Goal: Information Seeking & Learning: Learn about a topic

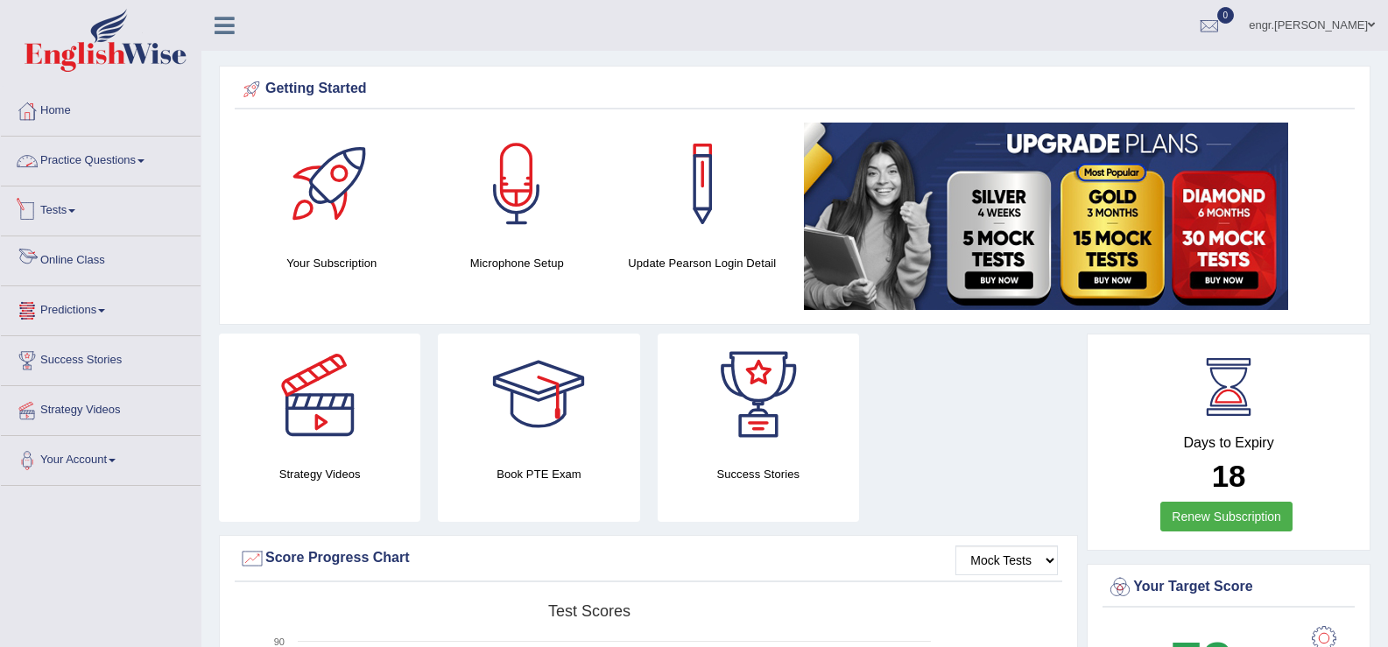
click at [130, 152] on link "Practice Questions" at bounding box center [101, 159] width 200 height 44
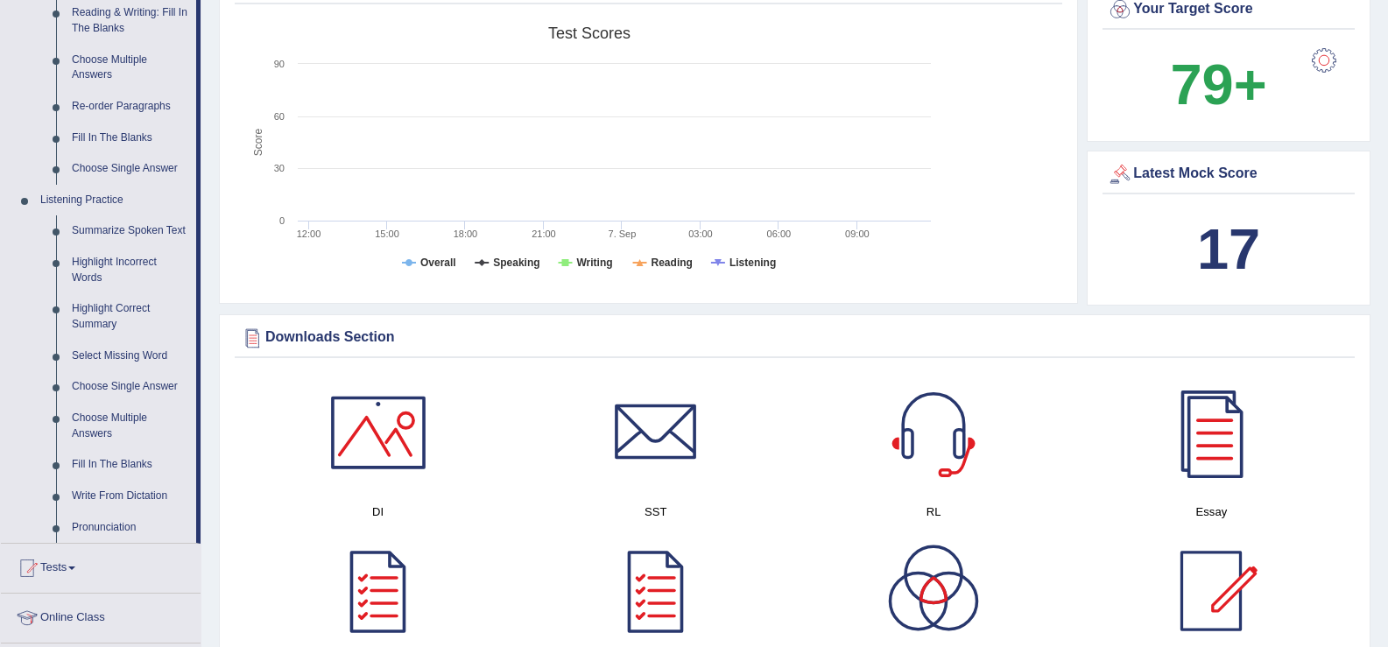
scroll to position [603, 0]
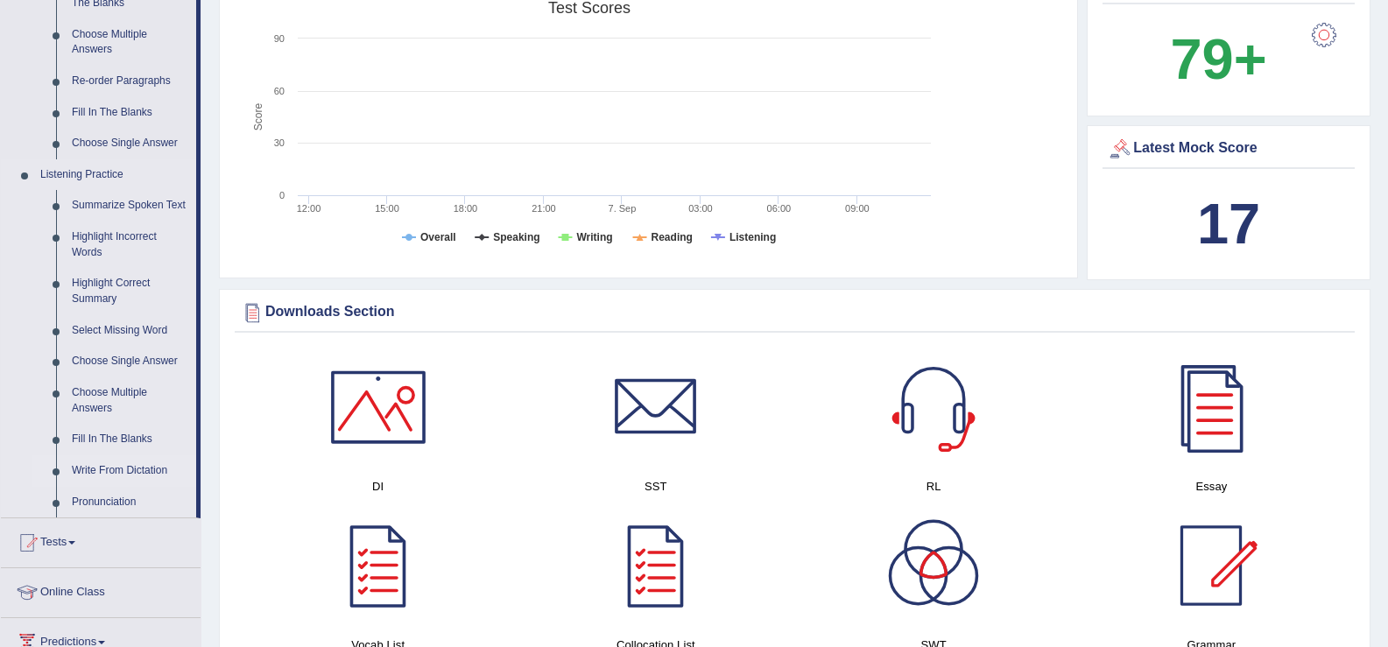
click at [119, 467] on link "Write From Dictation" at bounding box center [130, 471] width 132 height 32
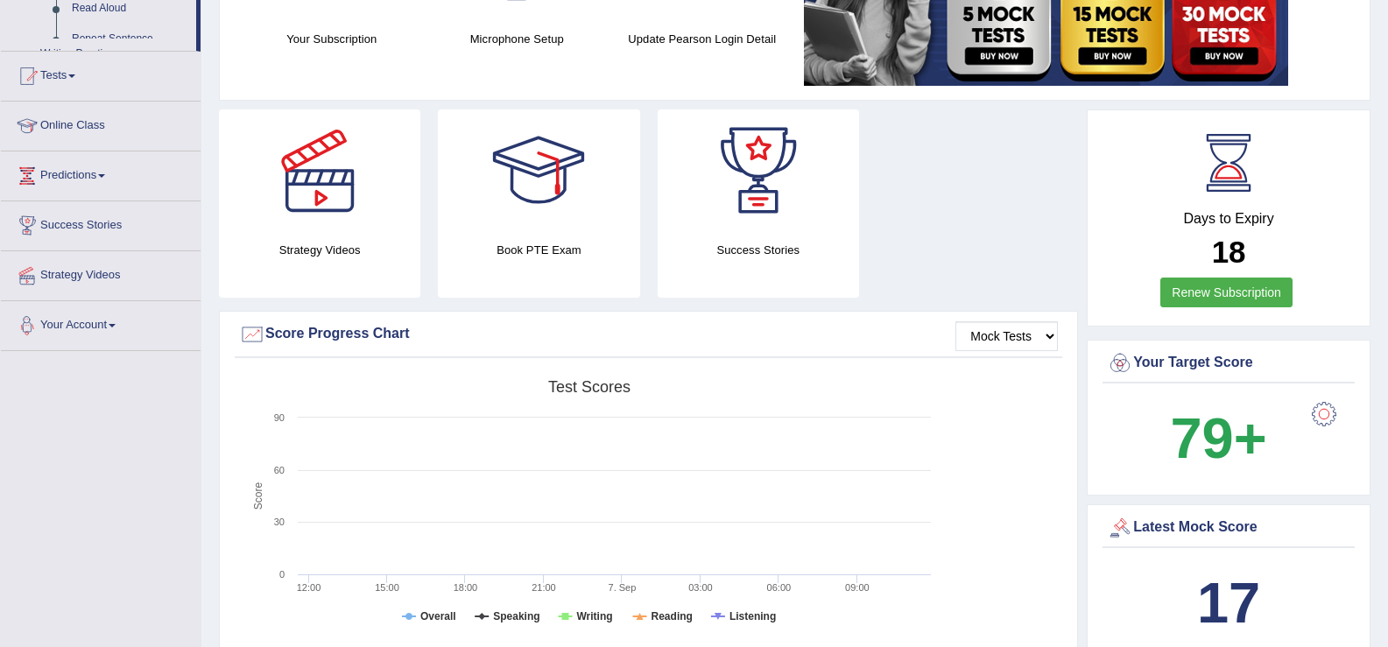
scroll to position [357, 0]
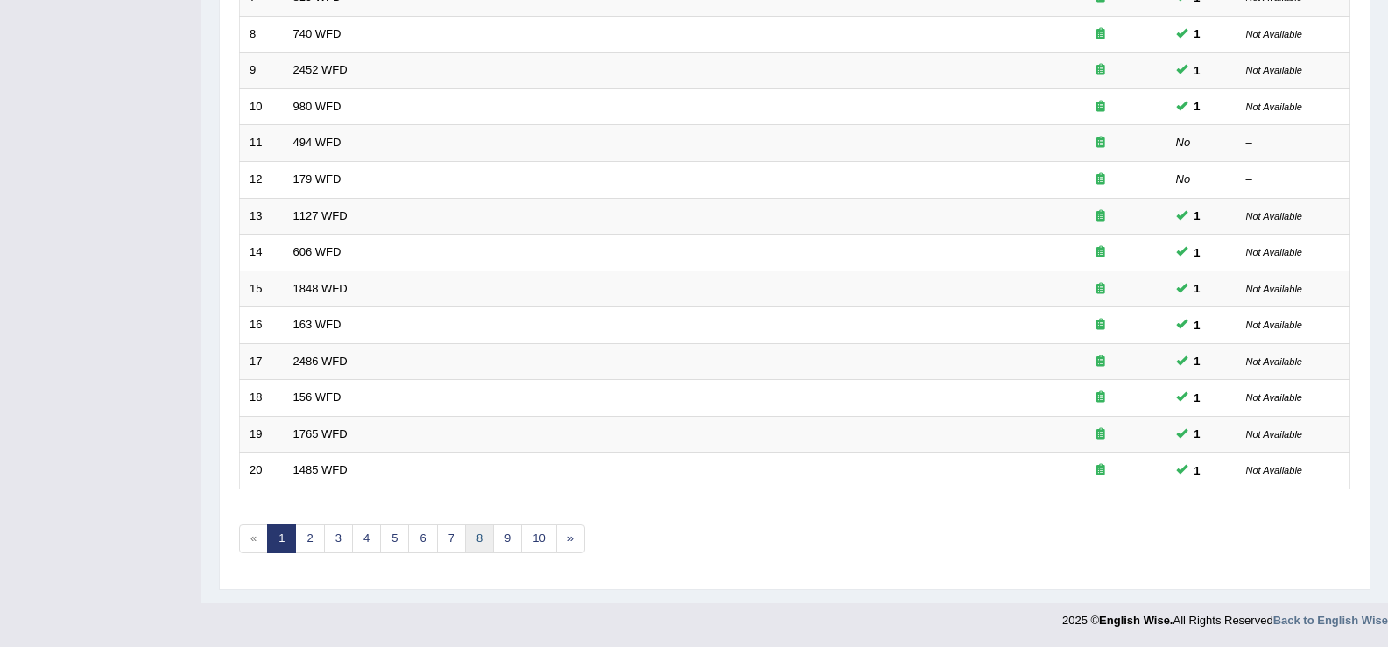
click at [480, 545] on link "8" at bounding box center [479, 538] width 29 height 29
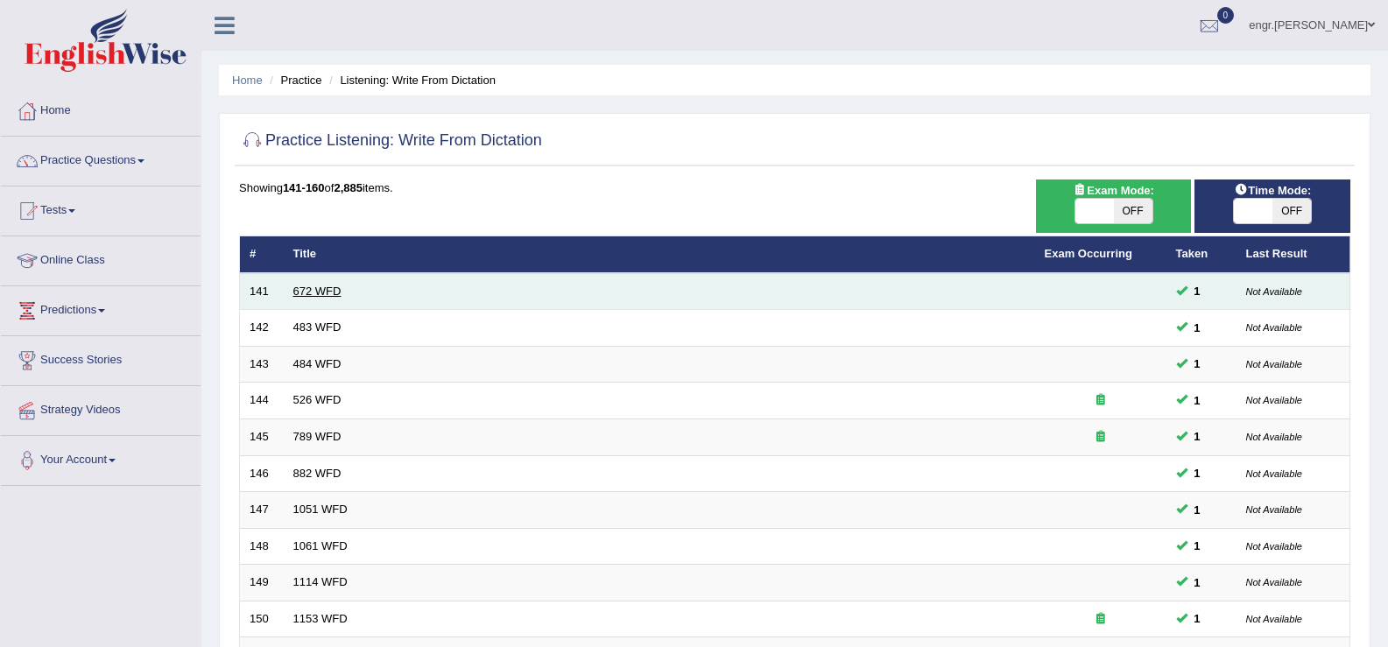
click at [319, 296] on link "672 WFD" at bounding box center [317, 291] width 48 height 13
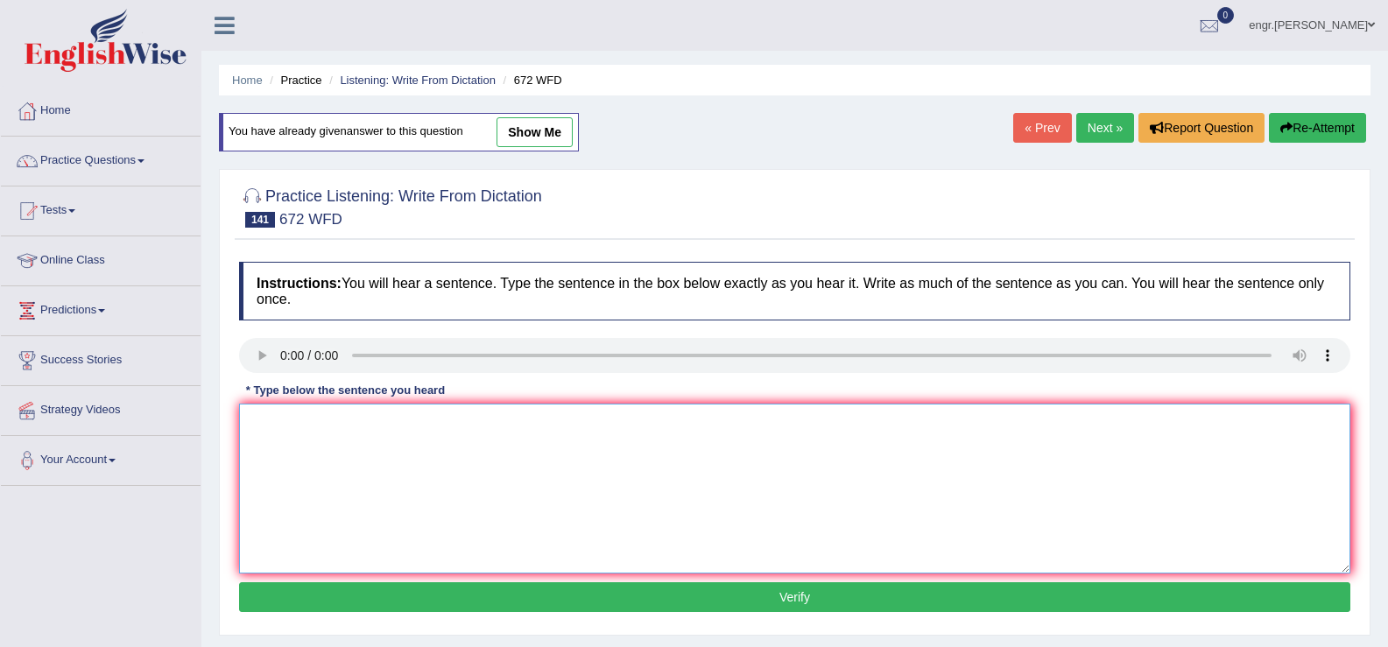
click at [301, 465] on textarea at bounding box center [794, 489] width 1111 height 170
type textarea "Stu"
click at [125, 176] on link "Practice Questions" at bounding box center [101, 159] width 200 height 44
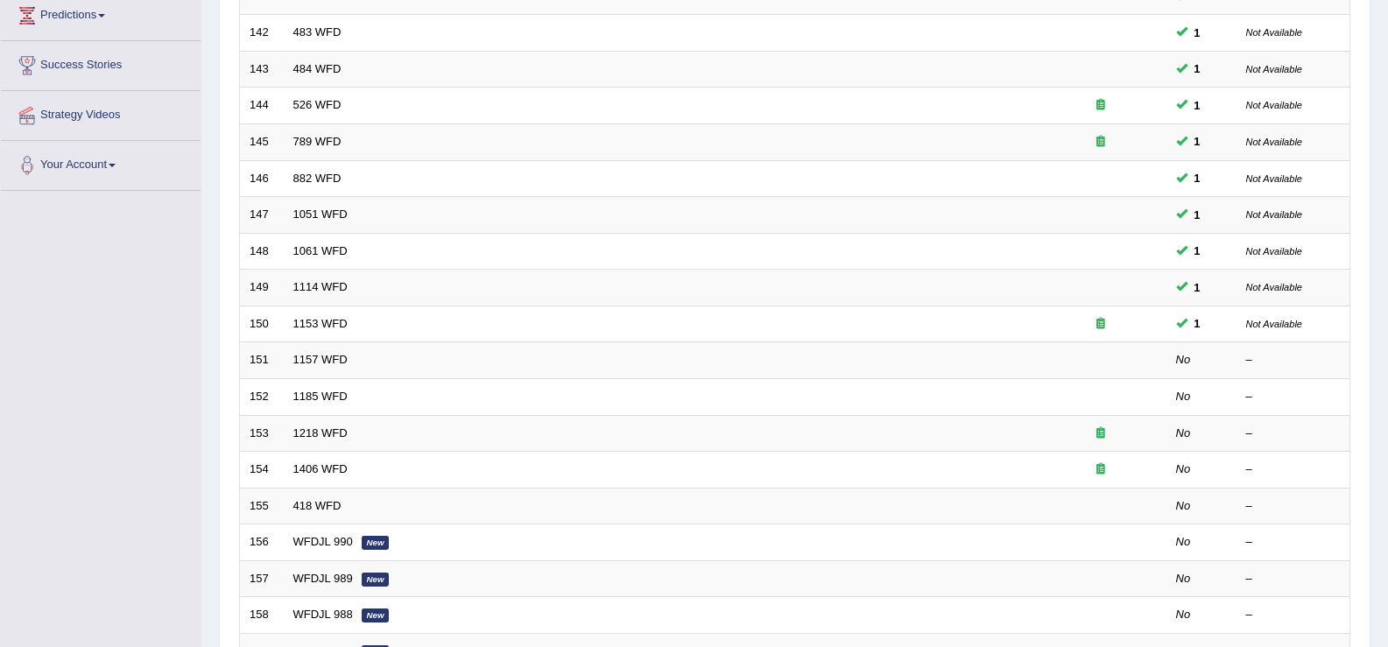
scroll to position [512, 0]
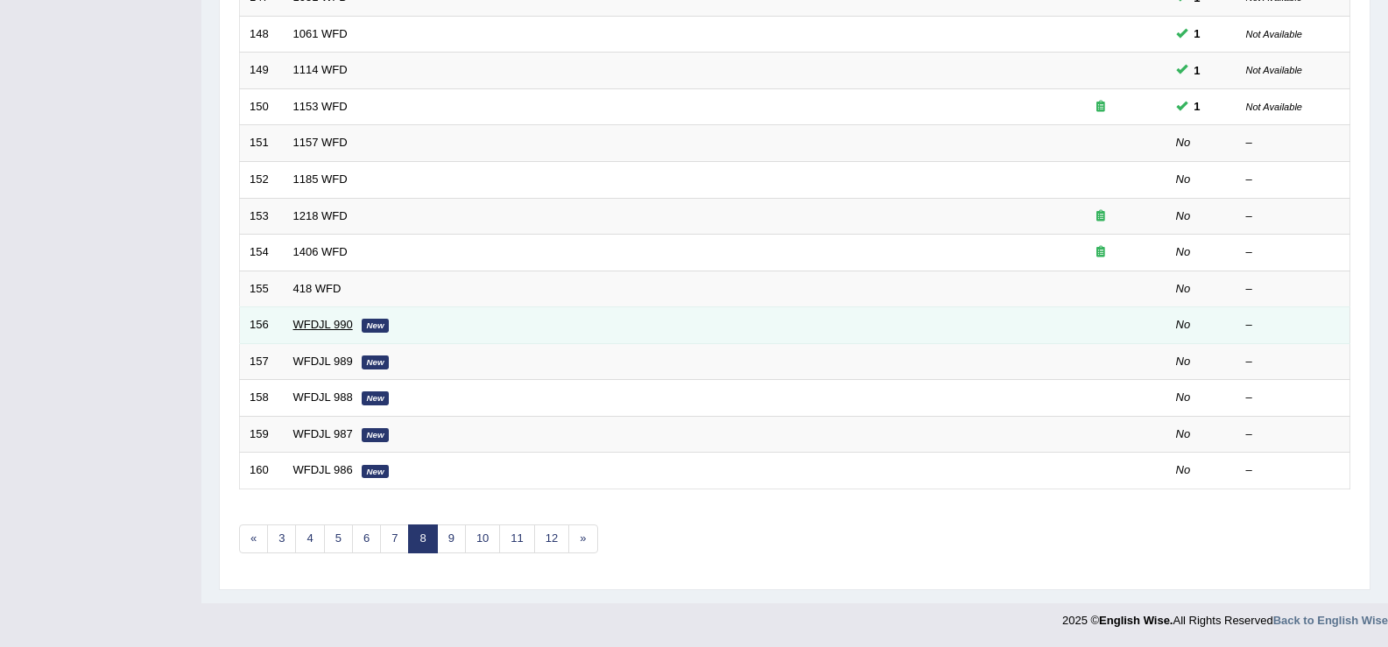
click at [306, 318] on link "WFDJL 990" at bounding box center [323, 324] width 60 height 13
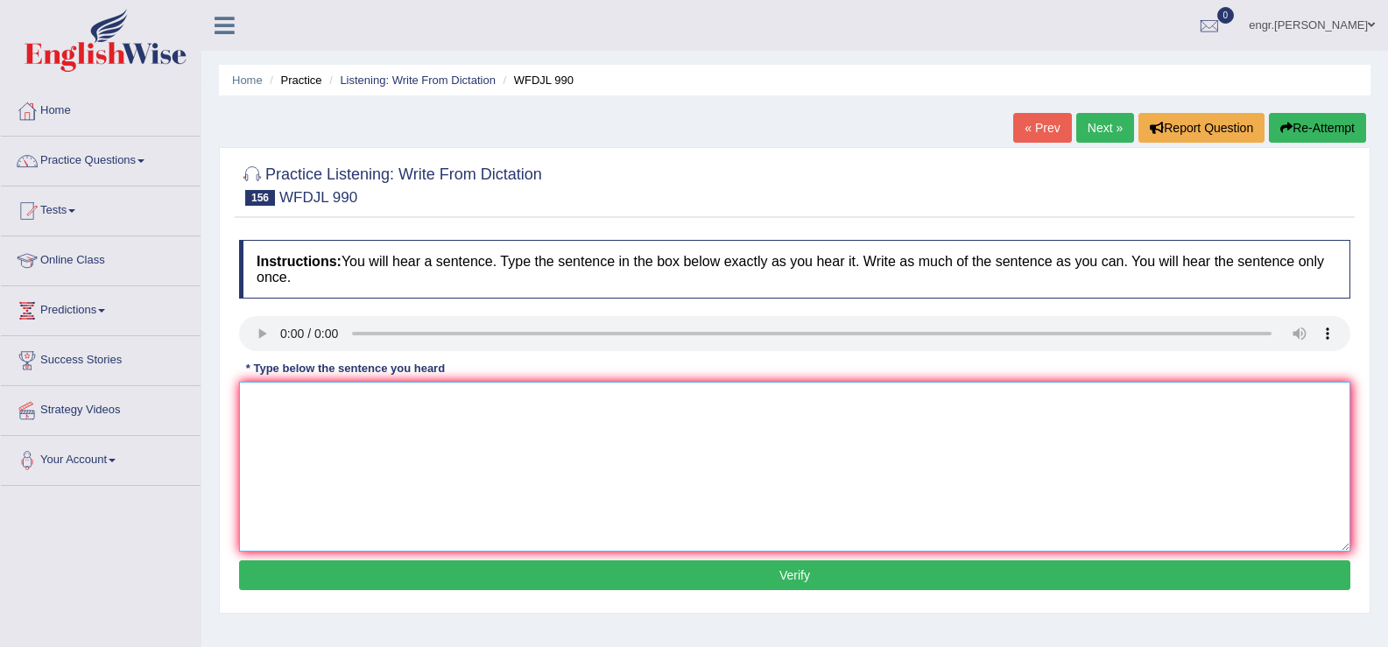
click at [328, 488] on textarea at bounding box center [794, 467] width 1111 height 170
type textarea "Going to another countires for study is part of our school program."
click at [446, 579] on button "Verify" at bounding box center [794, 575] width 1111 height 30
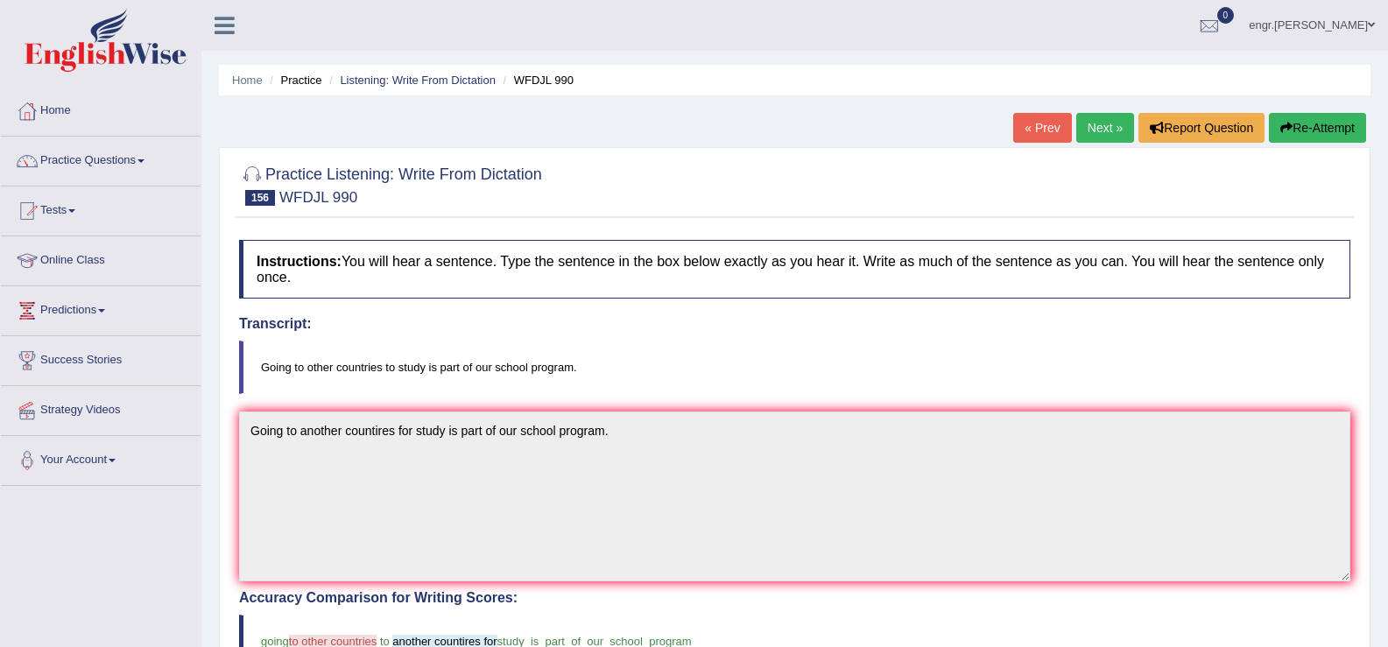
click at [1094, 132] on link "Next »" at bounding box center [1105, 128] width 58 height 30
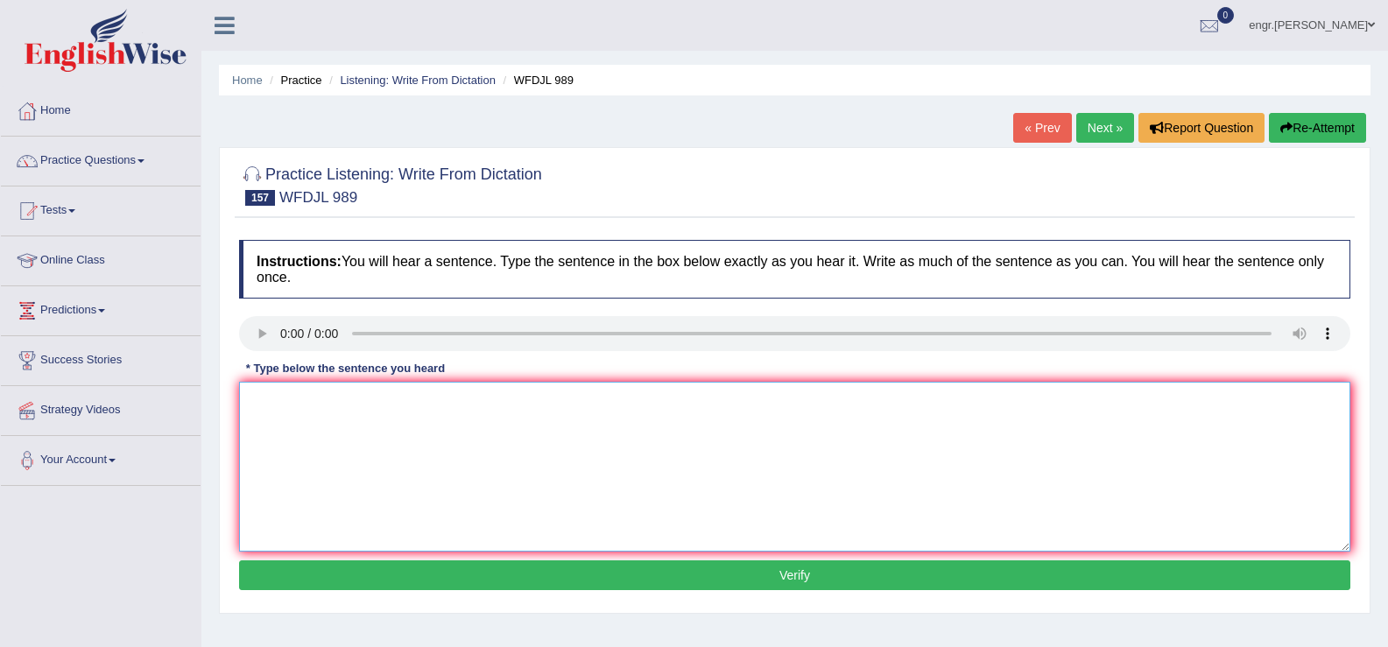
click at [299, 461] on textarea at bounding box center [794, 467] width 1111 height 170
type textarea "Peoples make really big statues long time ago."
click at [367, 561] on button "Verify" at bounding box center [794, 575] width 1111 height 30
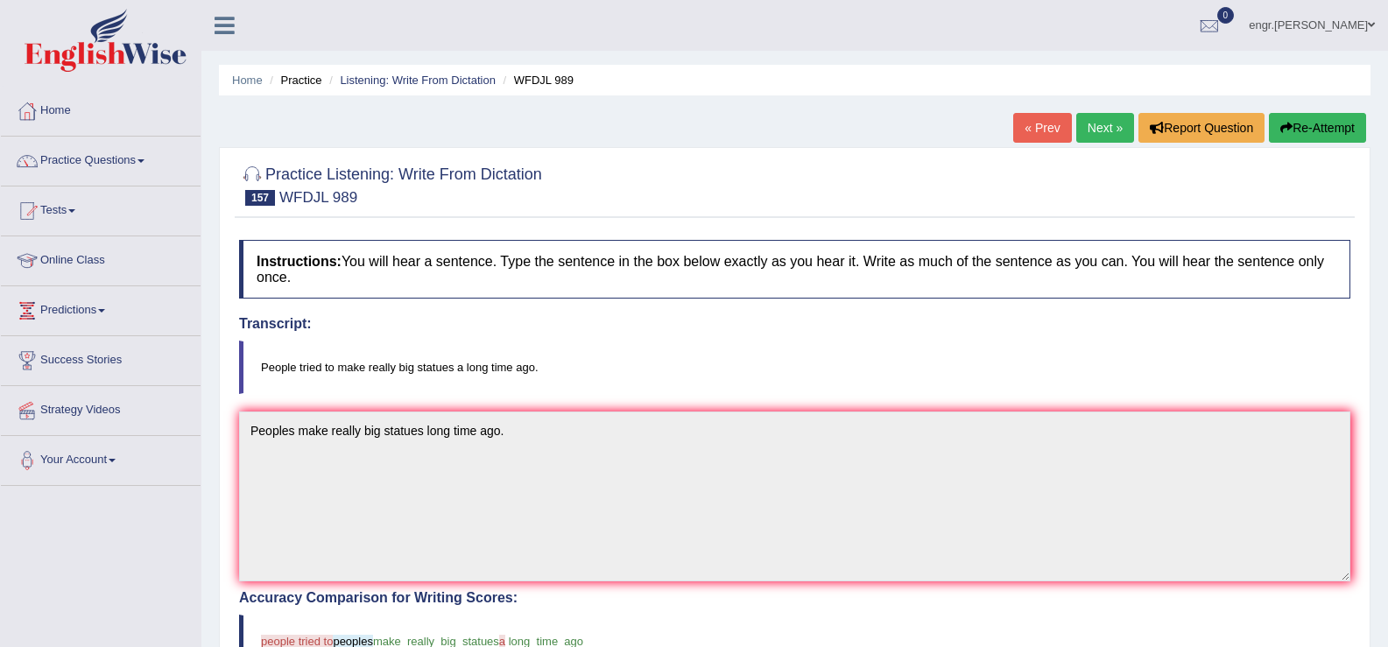
click at [1115, 124] on link "Next »" at bounding box center [1105, 128] width 58 height 30
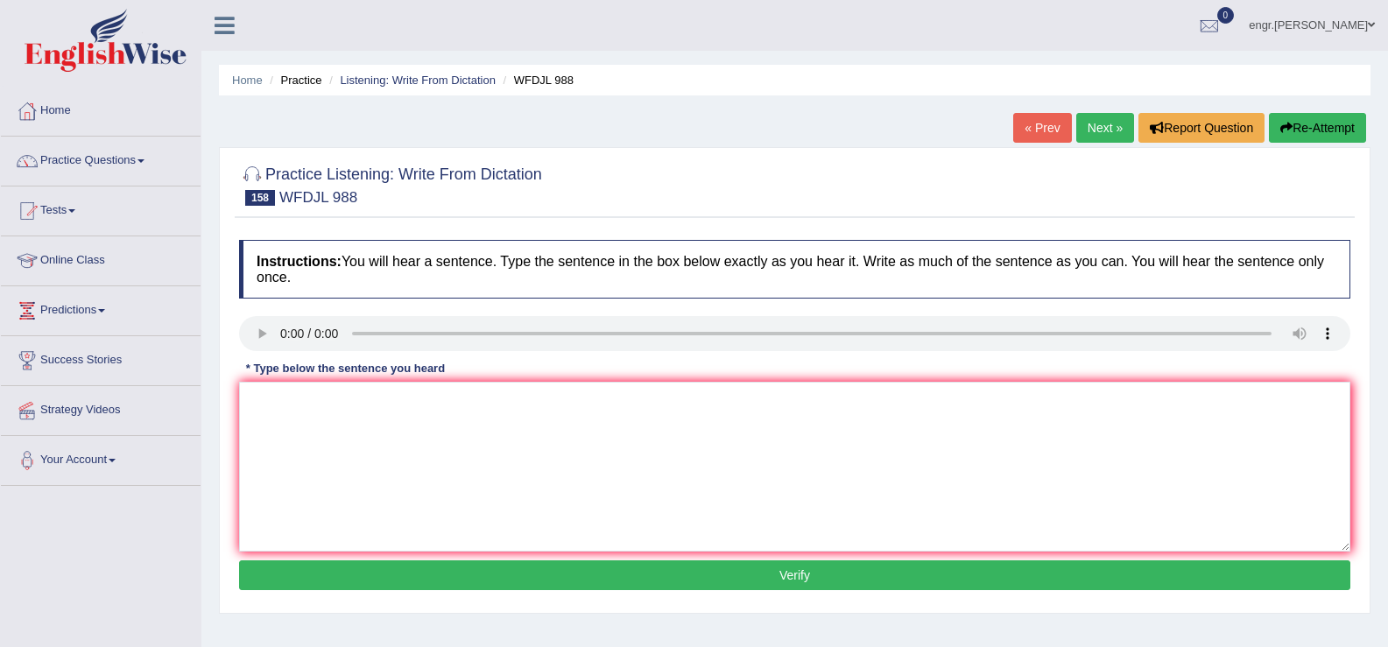
click at [299, 454] on div "Instructions: You will hear a sentence. Type the sentence in the box below exac…" at bounding box center [795, 417] width 1120 height 373
click at [299, 454] on textarea at bounding box center [794, 467] width 1111 height 170
type textarea "Plants keep growing as long as they live."
click at [372, 575] on button "Verify" at bounding box center [794, 575] width 1111 height 30
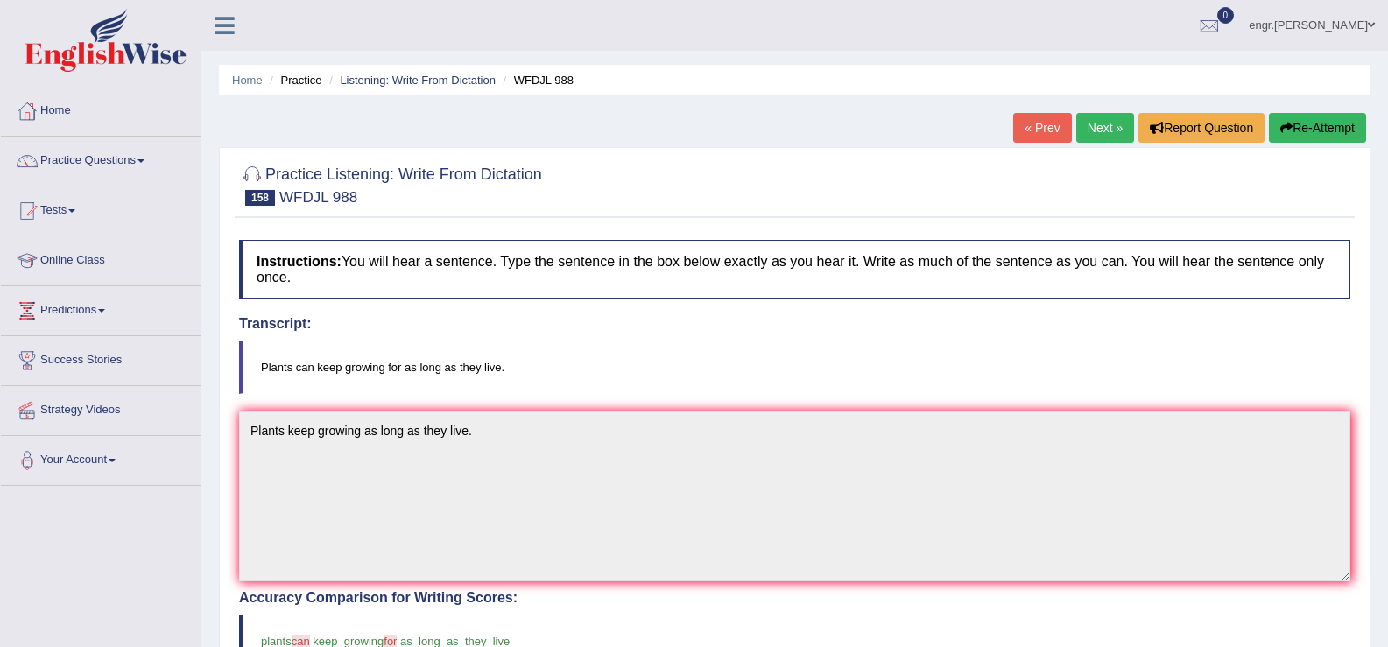
click at [1087, 132] on link "Next »" at bounding box center [1105, 128] width 58 height 30
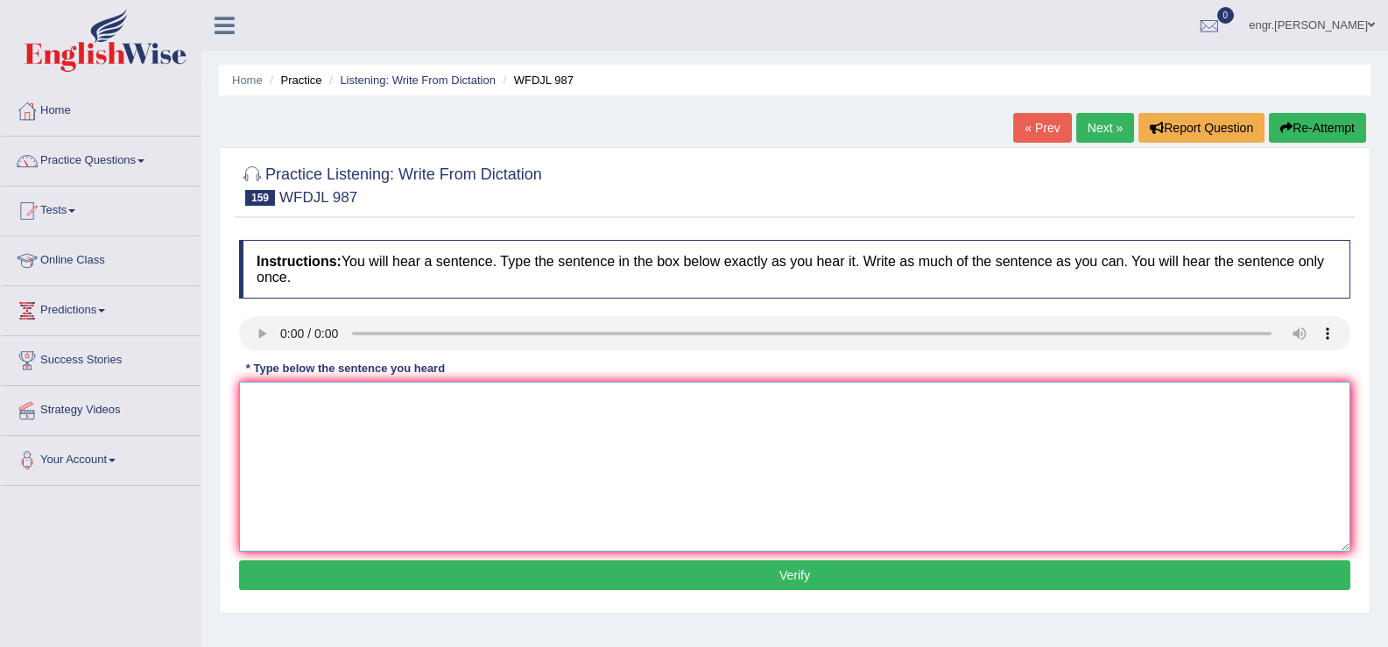
click at [376, 539] on textarea at bounding box center [794, 467] width 1111 height 170
type textarea "Career's advisors gives tips how to do jobs talk."
click at [419, 565] on button "Verify" at bounding box center [794, 575] width 1111 height 30
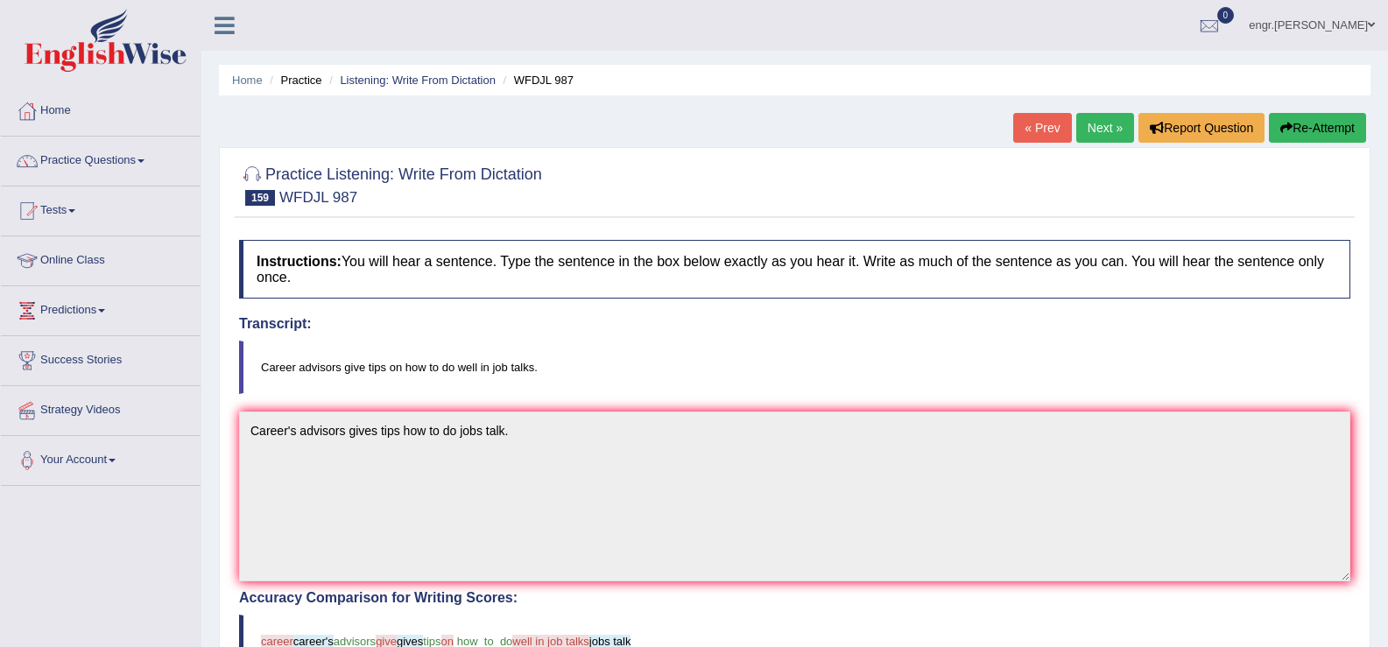
click at [1115, 125] on link "Next »" at bounding box center [1105, 128] width 58 height 30
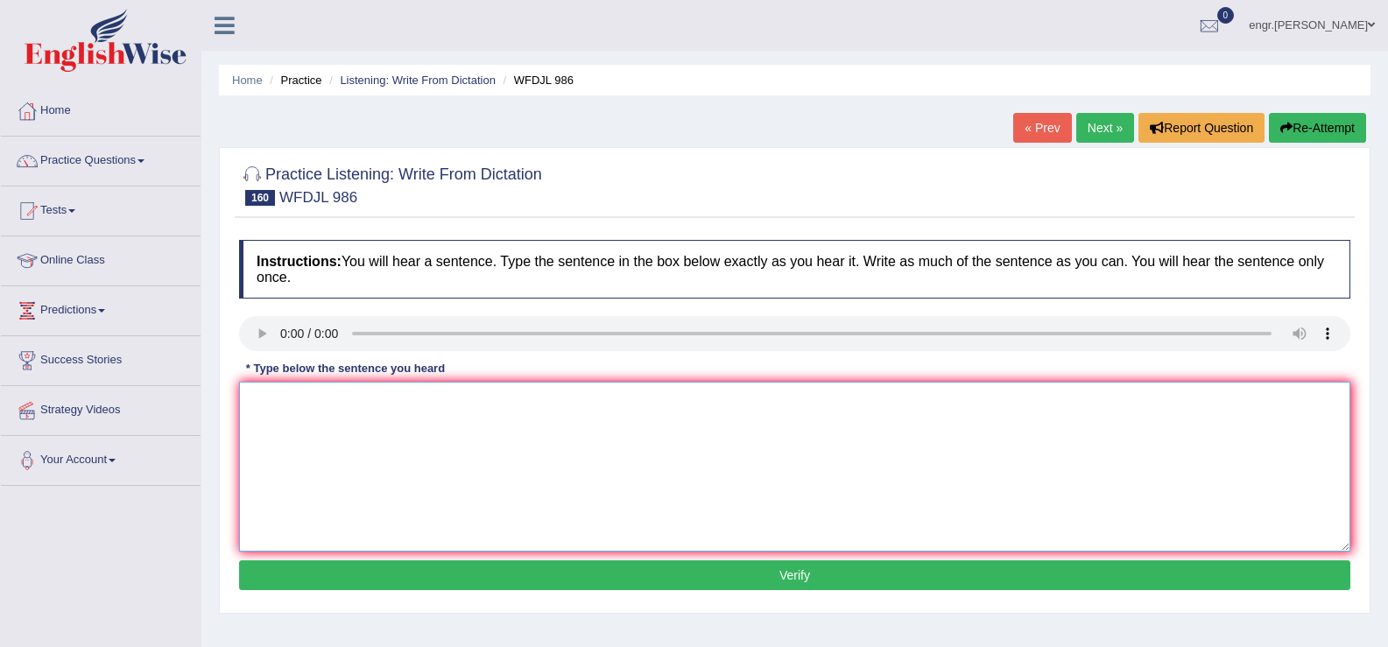
click at [310, 486] on textarea at bounding box center [794, 467] width 1111 height 170
type textarea "This study give new idea what people think about tech."
click at [392, 579] on button "Verify" at bounding box center [794, 575] width 1111 height 30
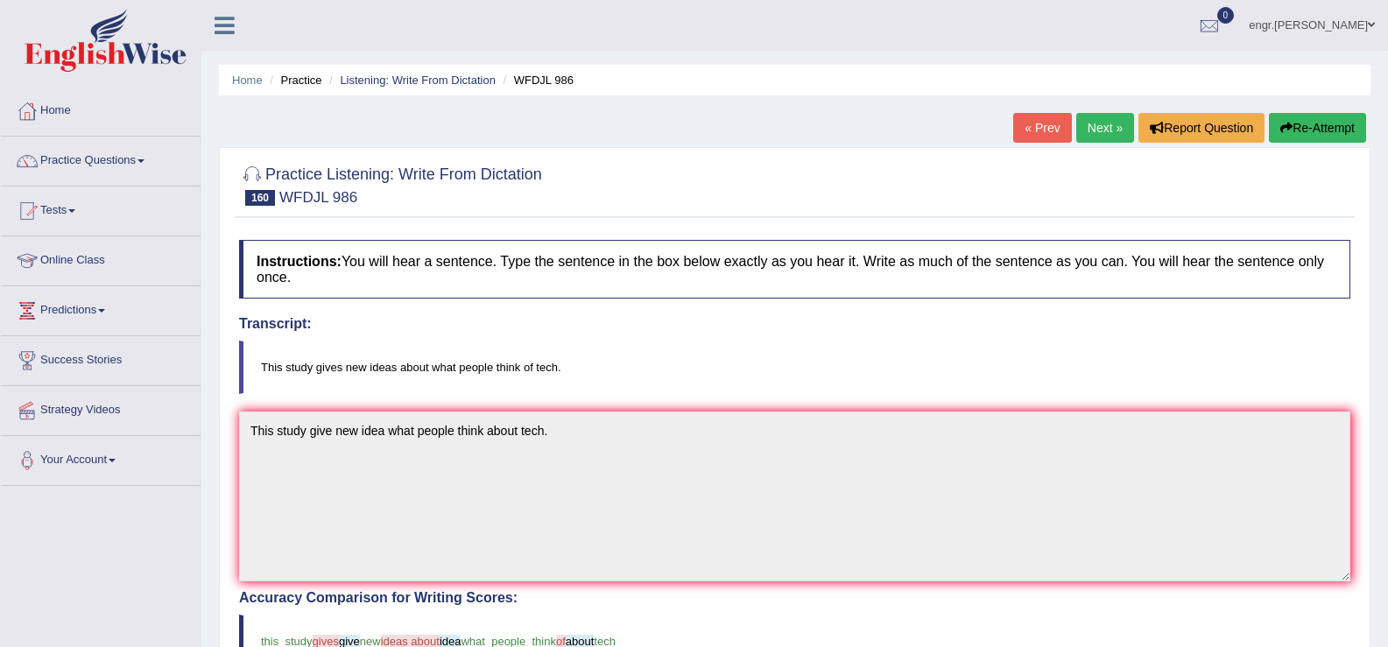
click at [1113, 126] on link "Next »" at bounding box center [1105, 128] width 58 height 30
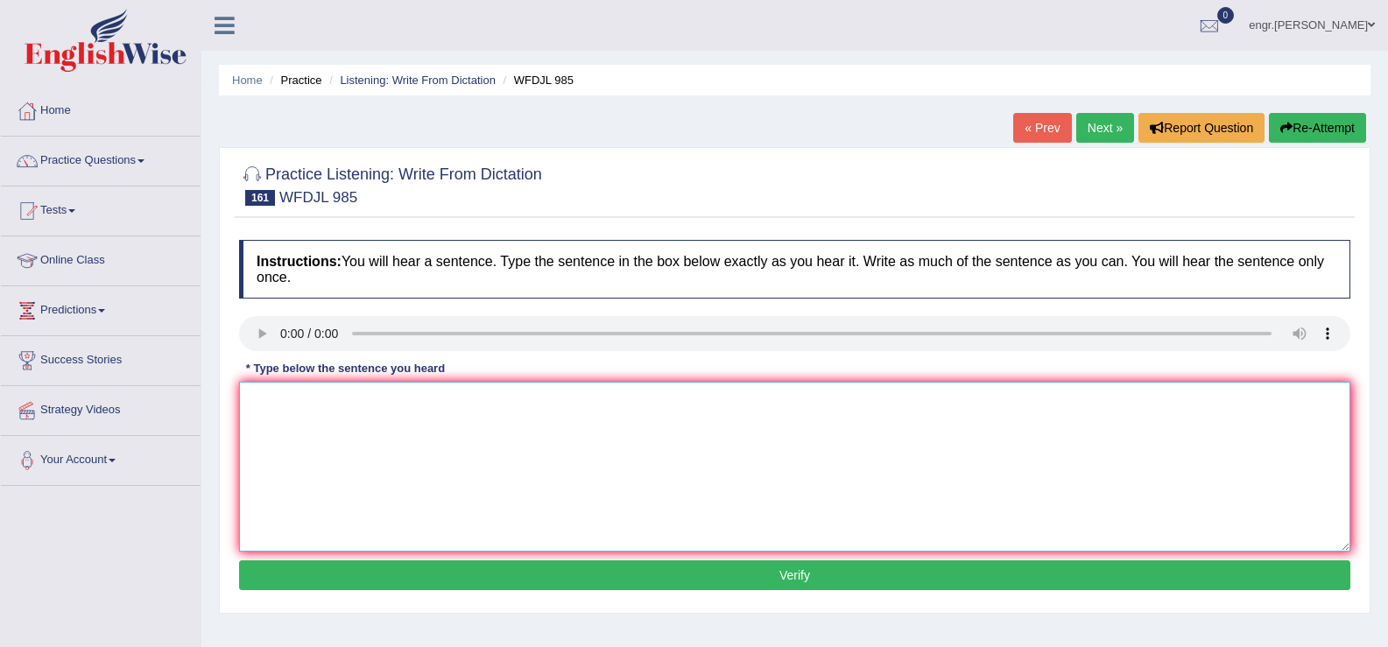
click at [277, 439] on textarea at bounding box center [794, 467] width 1111 height 170
type textarea "Our classes give you skills that you need later."
click at [437, 586] on button "Verify" at bounding box center [794, 575] width 1111 height 30
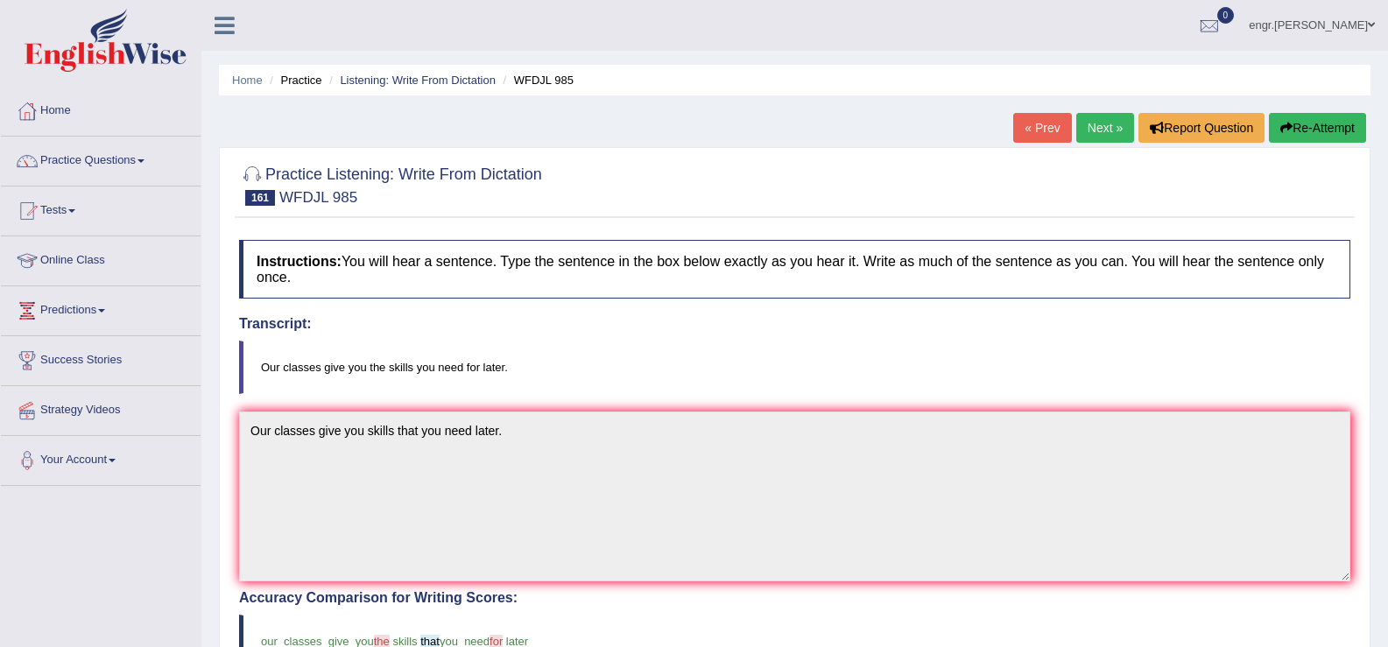
click at [1112, 125] on link "Next »" at bounding box center [1105, 128] width 58 height 30
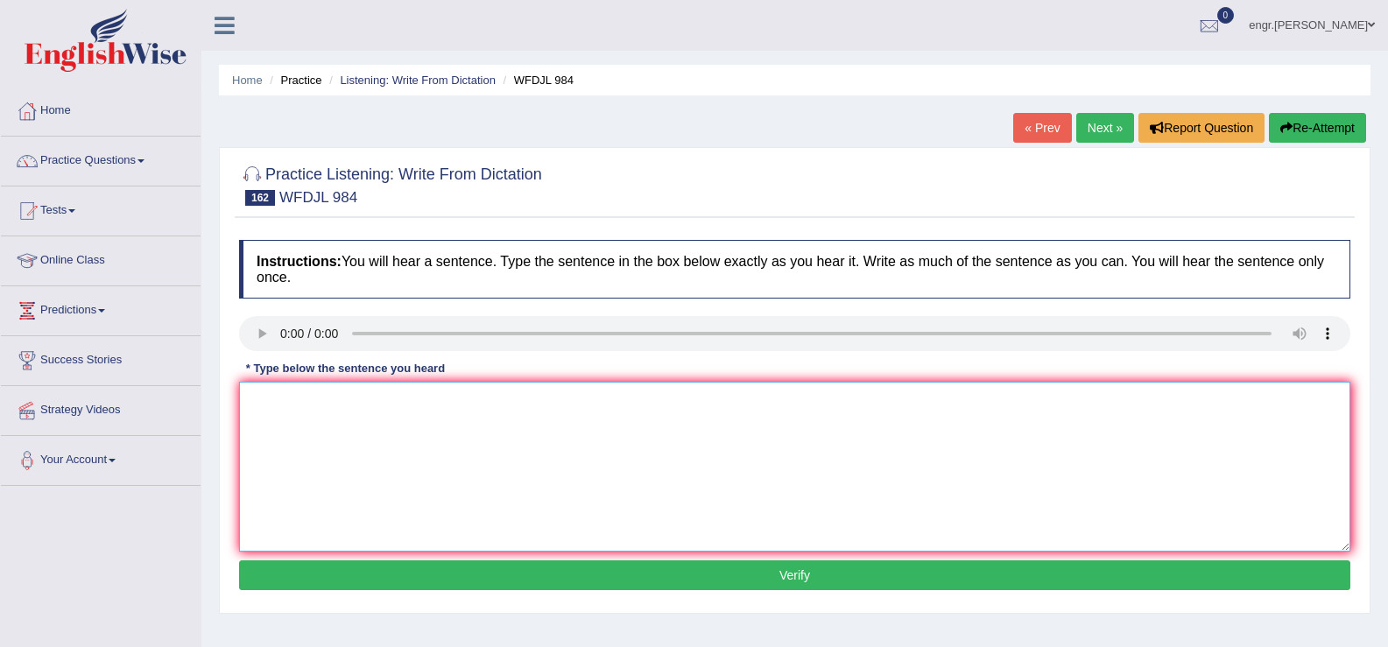
click at [301, 453] on textarea at bounding box center [794, 467] width 1111 height 170
type textarea "The assembly decided to give more spaces to local places."
click at [465, 573] on button "Verify" at bounding box center [794, 575] width 1111 height 30
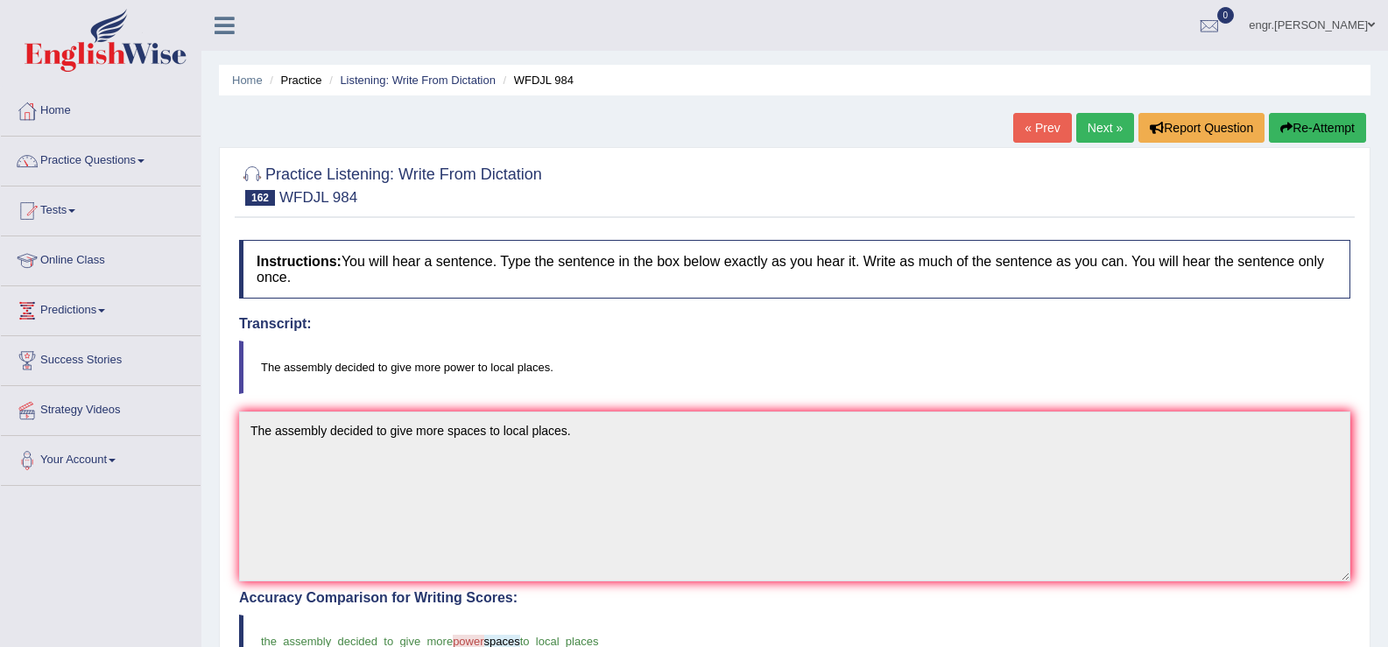
click at [1088, 116] on link "Next »" at bounding box center [1105, 128] width 58 height 30
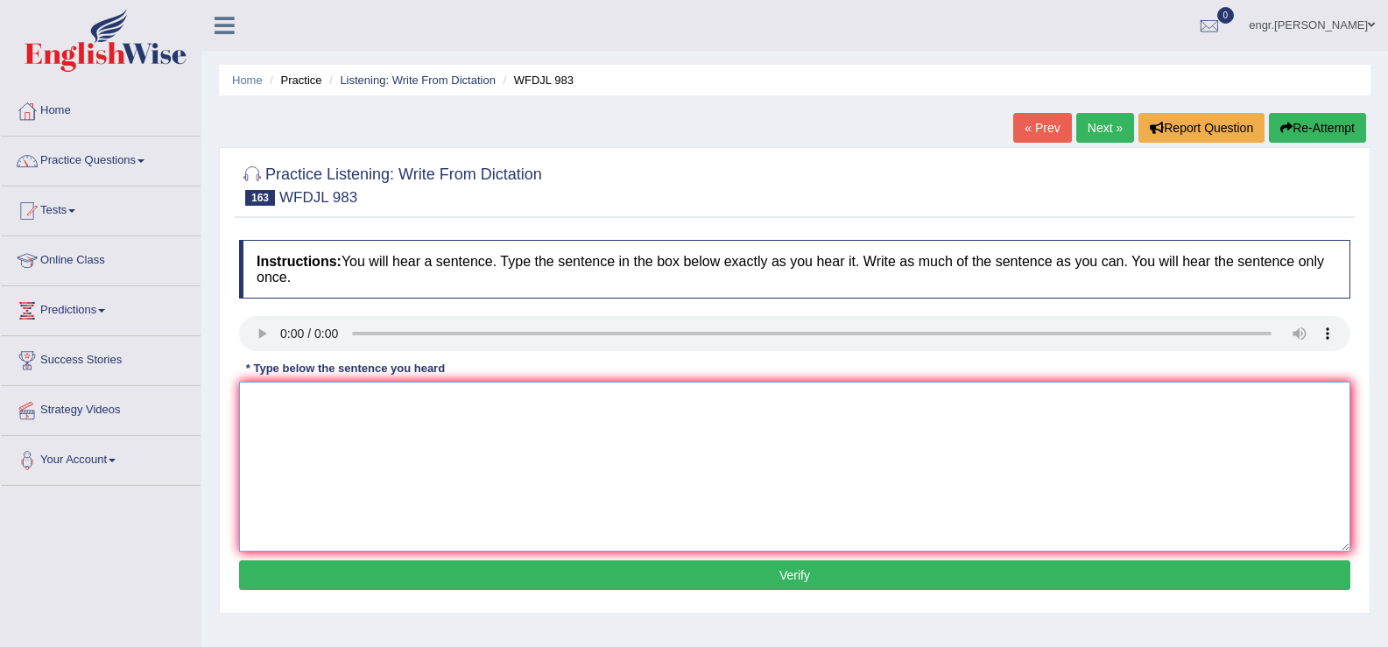
click at [321, 437] on textarea at bounding box center [794, 467] width 1111 height 170
type textarea "Banks are trying to make money from the markets that are growing fast."
click at [459, 573] on button "Verify" at bounding box center [794, 575] width 1111 height 30
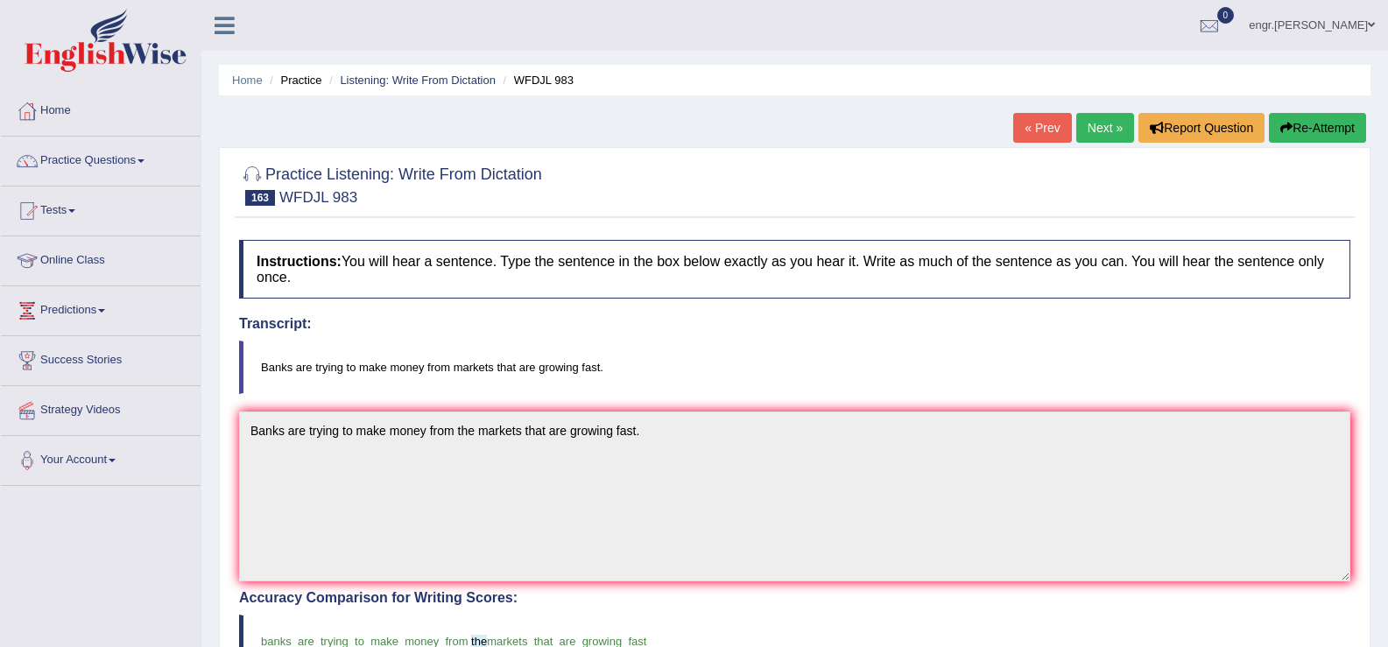
click at [1081, 134] on link "Next »" at bounding box center [1105, 128] width 58 height 30
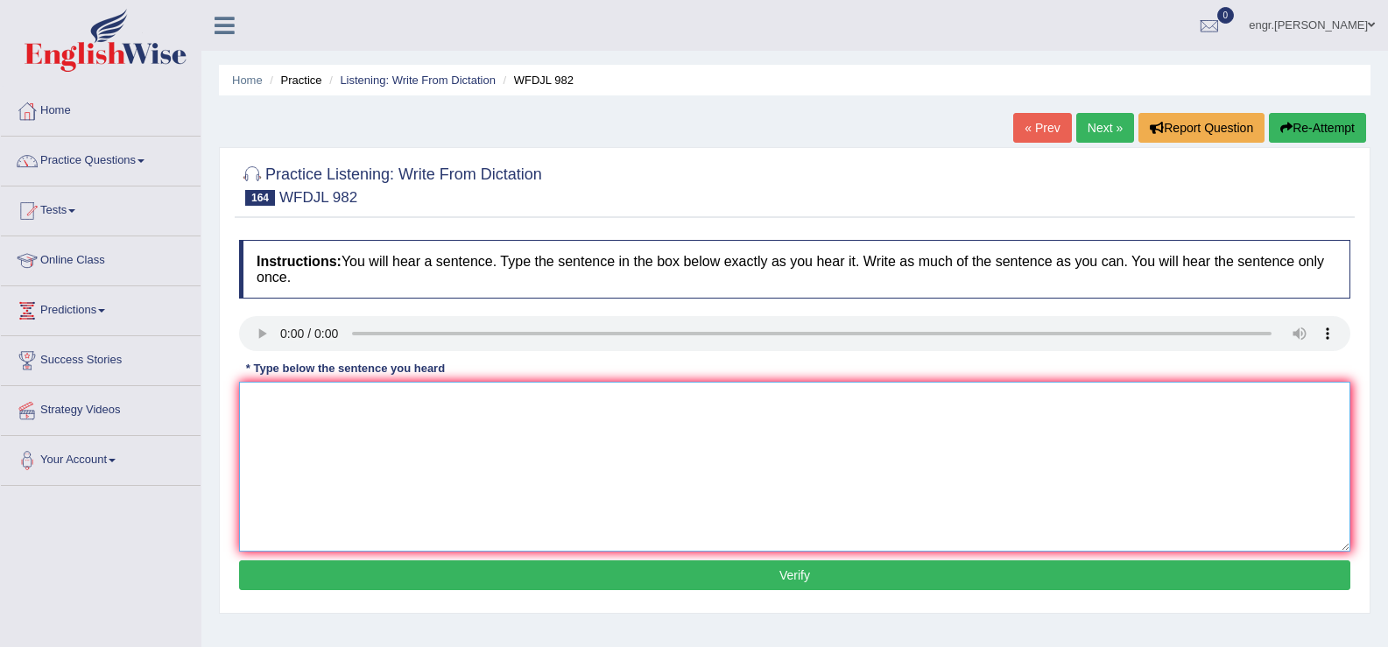
click at [312, 443] on textarea at bounding box center [794, 467] width 1111 height 170
type textarea "Good design can make big difference and it should not be ignored."
click at [367, 569] on button "Verify" at bounding box center [794, 575] width 1111 height 30
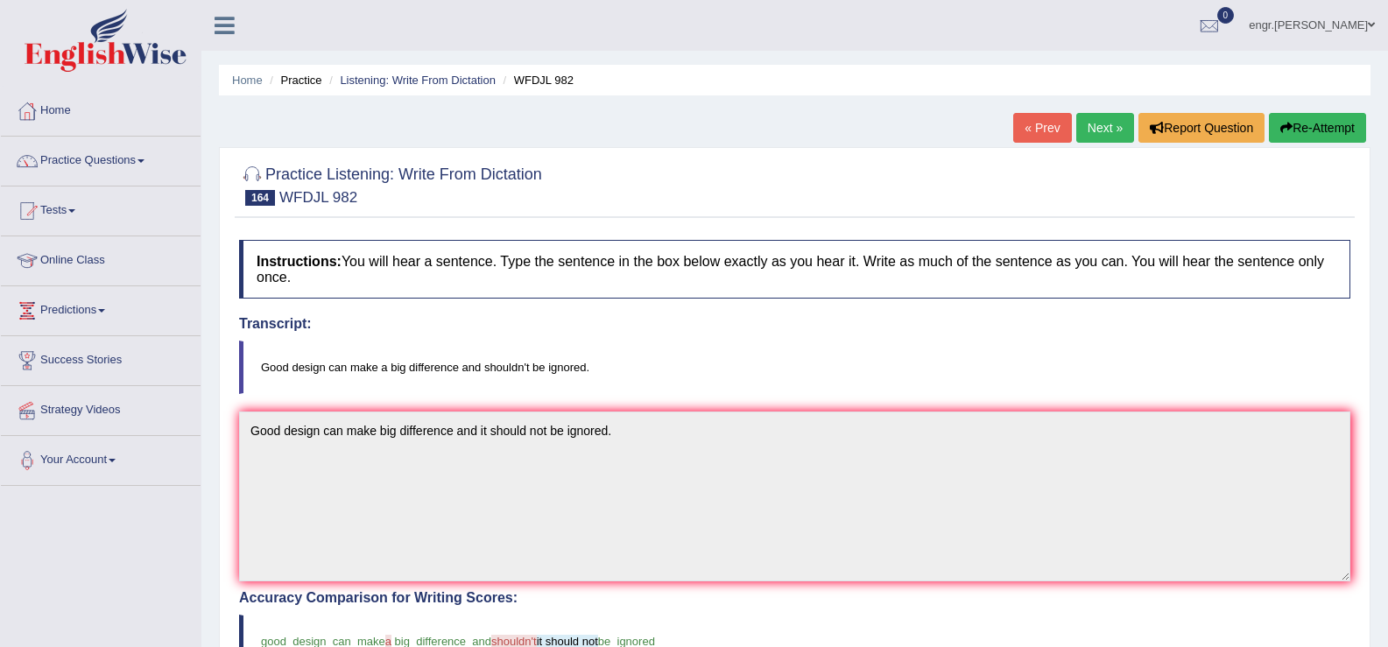
click at [1086, 137] on link "Next »" at bounding box center [1105, 128] width 58 height 30
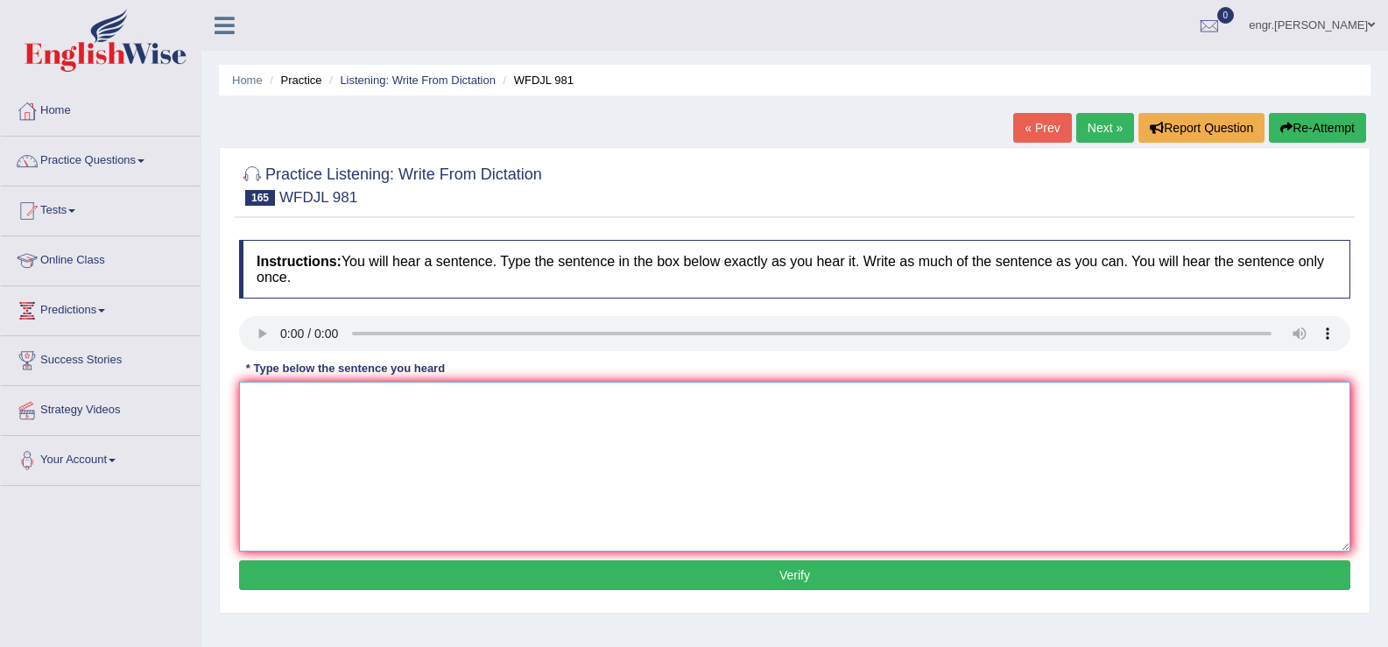
click at [323, 529] on textarea at bounding box center [794, 467] width 1111 height 170
type textarea "Tress in cities can help with so much water."
click at [370, 587] on button "Verify" at bounding box center [794, 575] width 1111 height 30
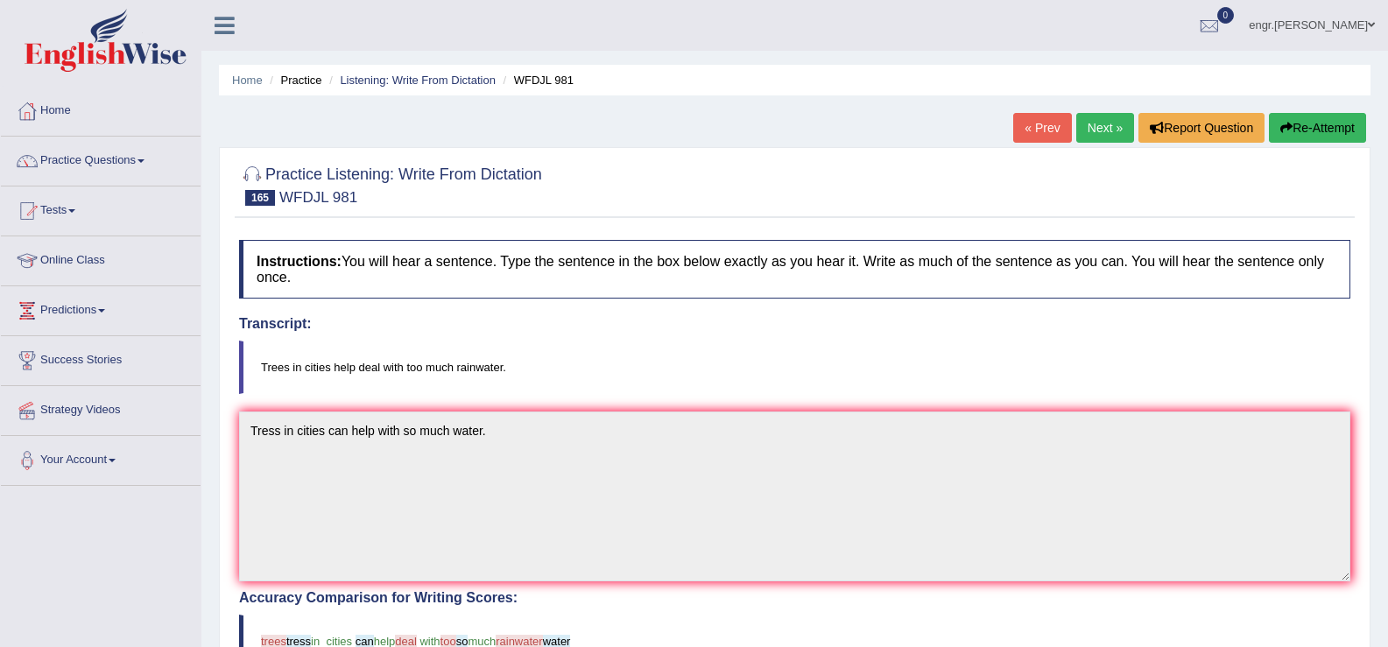
click at [1083, 136] on link "Next »" at bounding box center [1105, 128] width 58 height 30
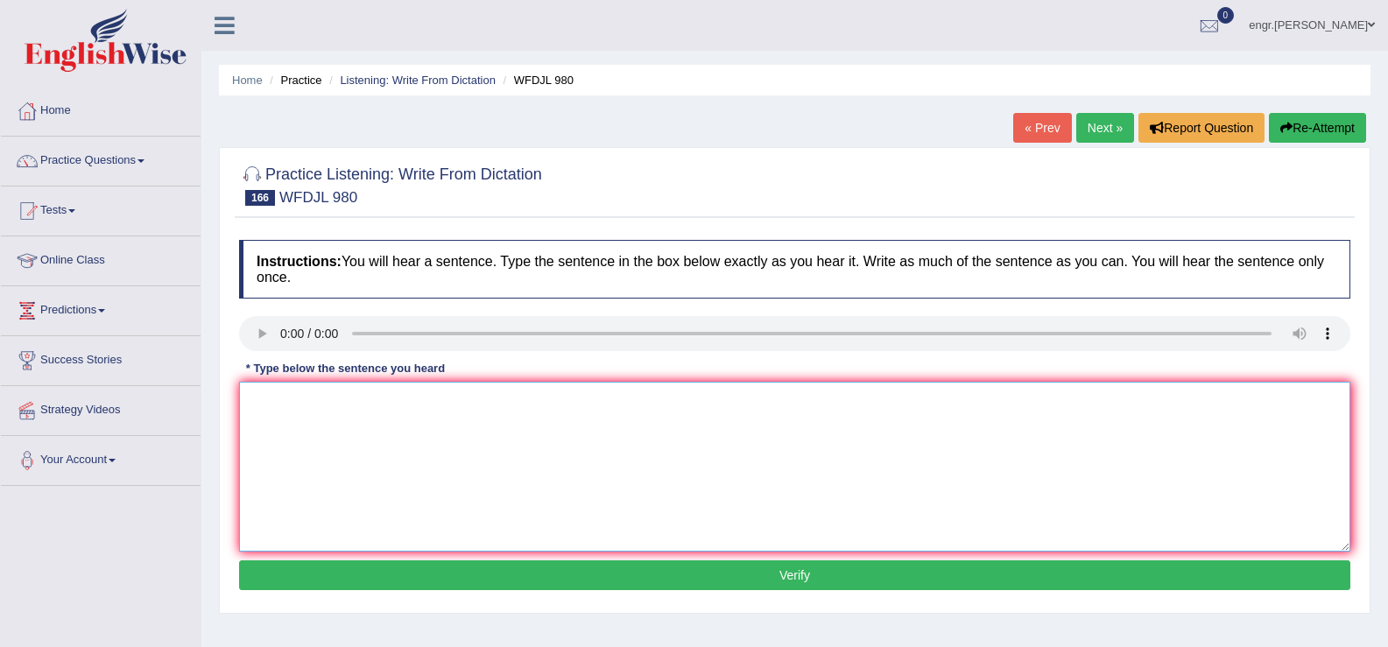
click at [297, 433] on textarea at bounding box center [794, 467] width 1111 height 170
click at [264, 407] on textarea at bounding box center [794, 467] width 1111 height 170
type textarea "The class teaches you number and how to use them well."
click at [358, 570] on button "Verify" at bounding box center [794, 575] width 1111 height 30
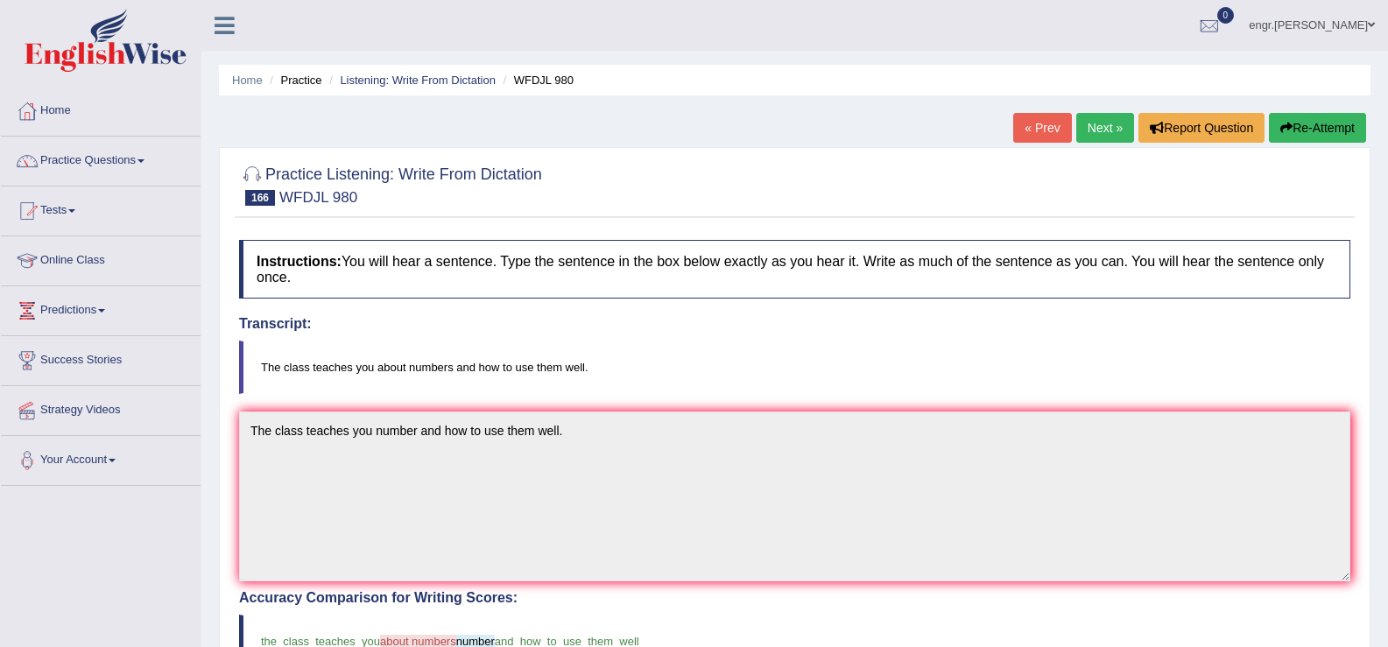
click at [1115, 130] on link "Next »" at bounding box center [1105, 128] width 58 height 30
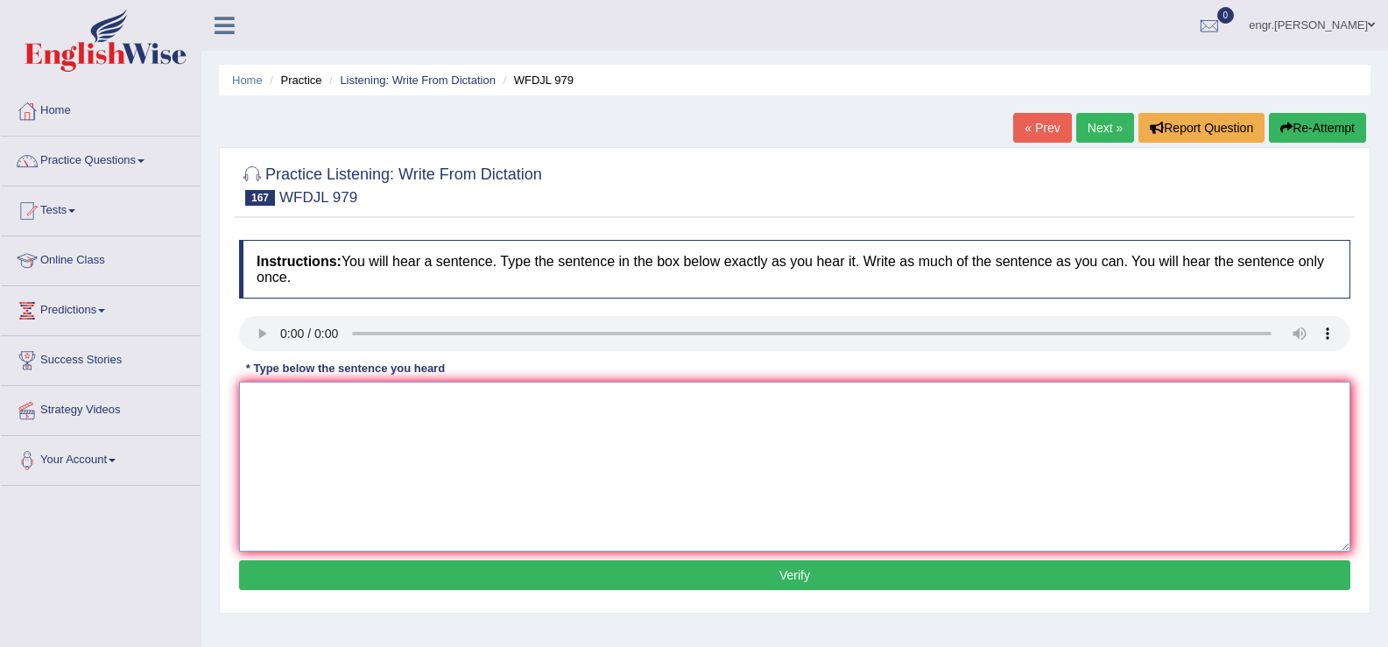
click at [381, 479] on textarea at bounding box center [794, 467] width 1111 height 170
click at [298, 431] on textarea at bounding box center [794, 467] width 1111 height 170
type textarea "We managed to get rid of some ilnesses permanently."
click at [404, 577] on button "Verify" at bounding box center [794, 575] width 1111 height 30
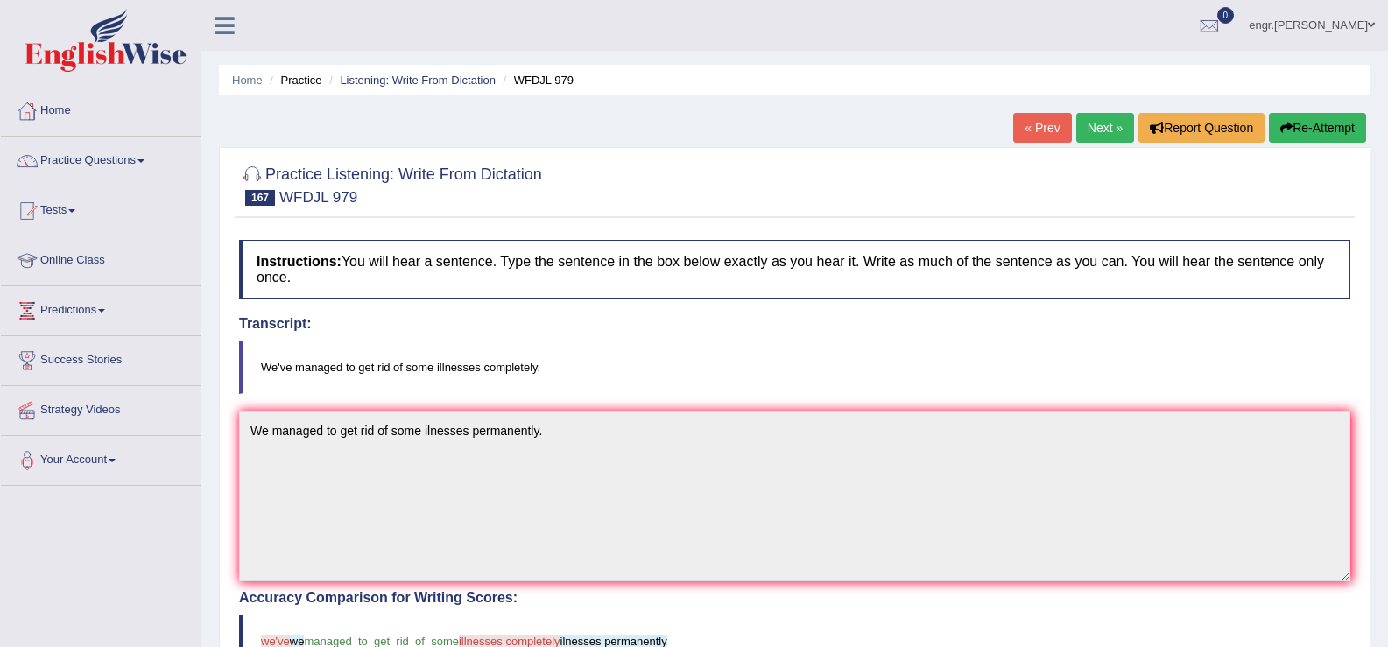
click at [1101, 142] on link "Next »" at bounding box center [1105, 128] width 58 height 30
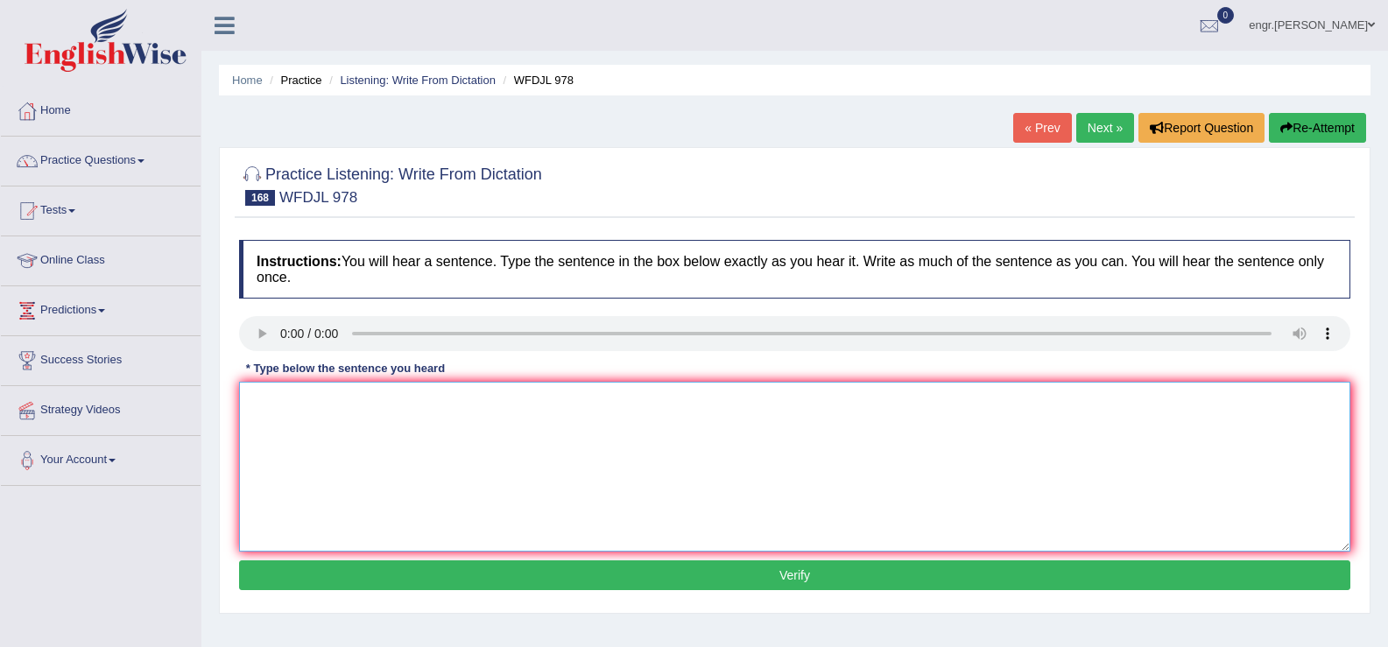
click at [308, 462] on textarea at bounding box center [794, 467] width 1111 height 170
click at [353, 408] on textarea "health practitioners recommend fish for health benefits," at bounding box center [794, 467] width 1111 height 170
type textarea "health nutritinists recommend fish for health benefits,"
click at [433, 583] on button "Verify" at bounding box center [794, 575] width 1111 height 30
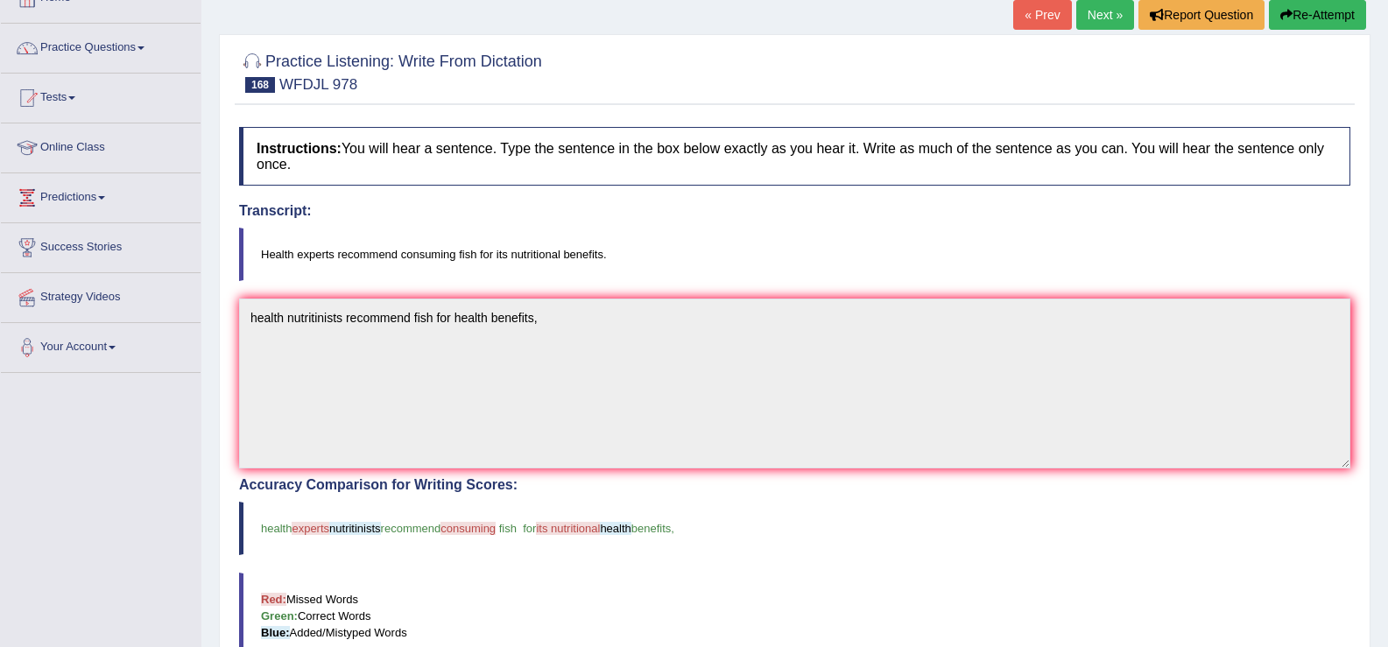
scroll to position [112, 0]
click at [1086, 22] on link "Next »" at bounding box center [1105, 16] width 58 height 30
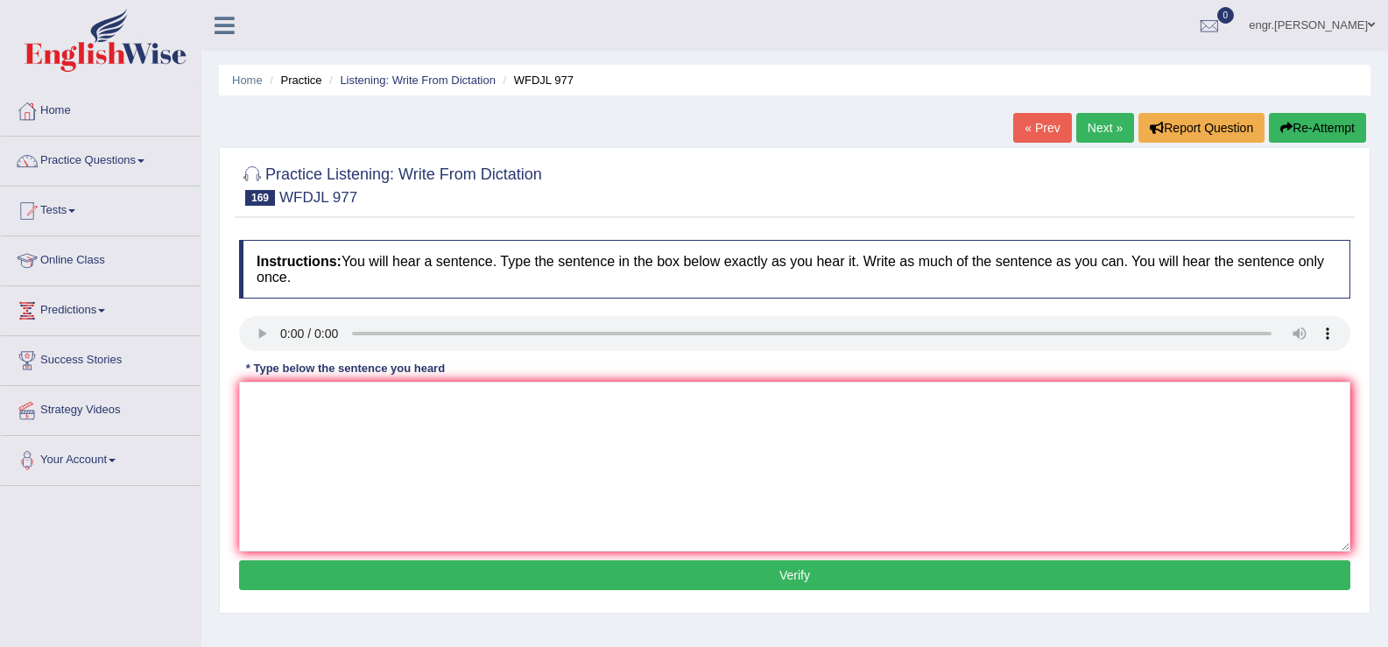
click at [281, 438] on div "Instructions: You will hear a sentence. Type the sentence in the box below exac…" at bounding box center [795, 417] width 1120 height 373
click at [281, 438] on textarea at bounding box center [794, 467] width 1111 height 170
type textarea "There are many ways to manage business well."
click at [433, 557] on div "Instructions: You will hear a sentence. Type the sentence in the box below exac…" at bounding box center [795, 417] width 1120 height 373
click at [431, 569] on button "Verify" at bounding box center [794, 575] width 1111 height 30
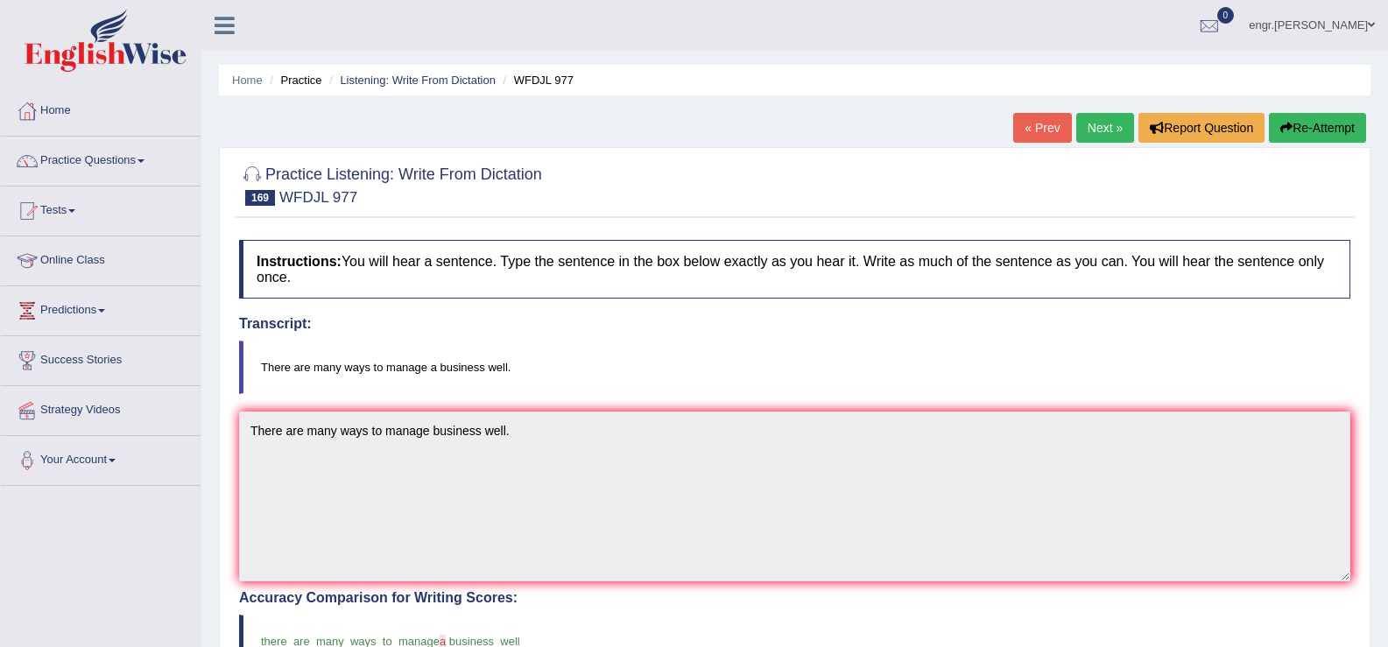
click at [1094, 116] on link "Next »" at bounding box center [1105, 128] width 58 height 30
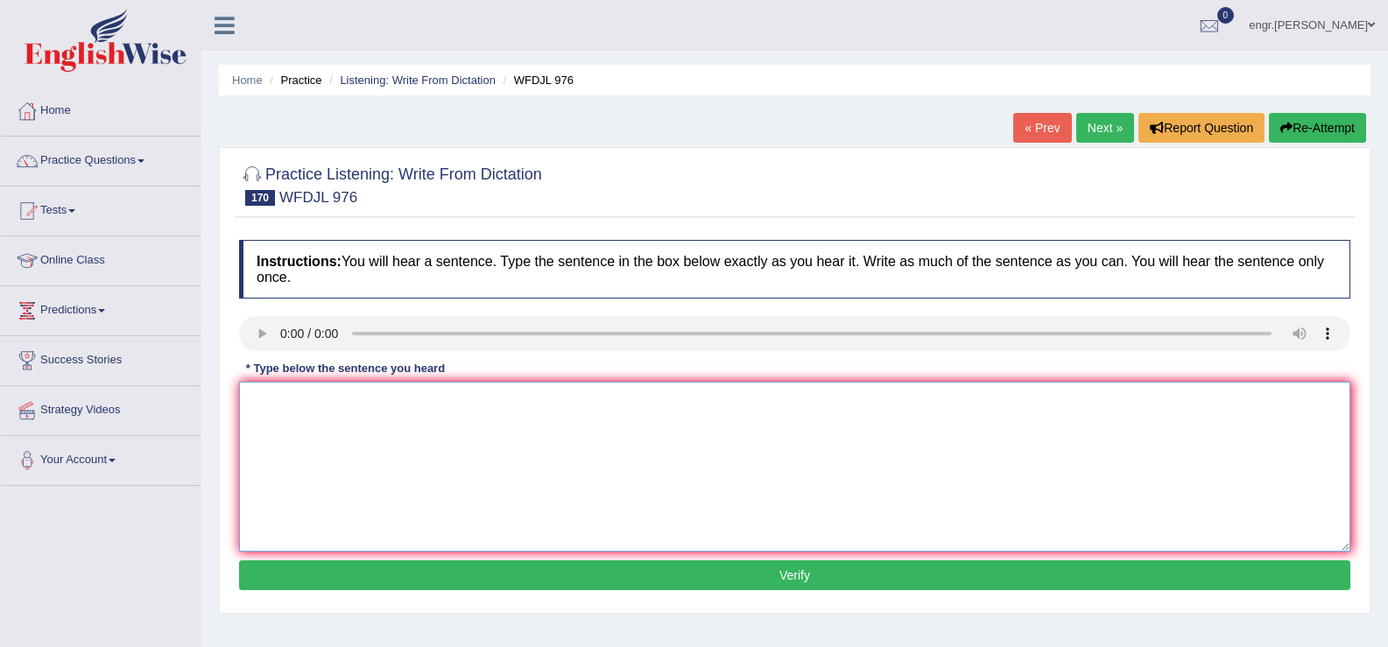
click at [317, 434] on textarea at bounding box center [794, 467] width 1111 height 170
type textarea "The sea level is going up as climate is changing."
click at [363, 581] on button "Verify" at bounding box center [794, 575] width 1111 height 30
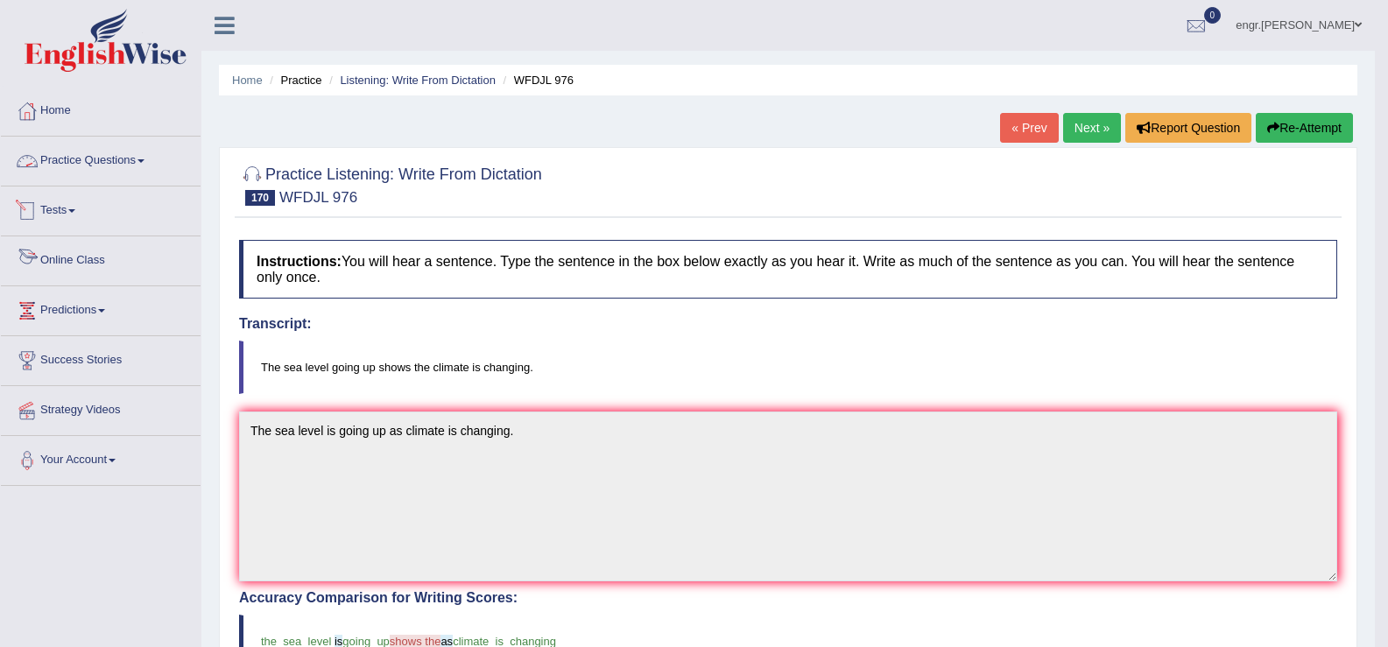
click at [158, 172] on link "Practice Questions" at bounding box center [101, 159] width 200 height 44
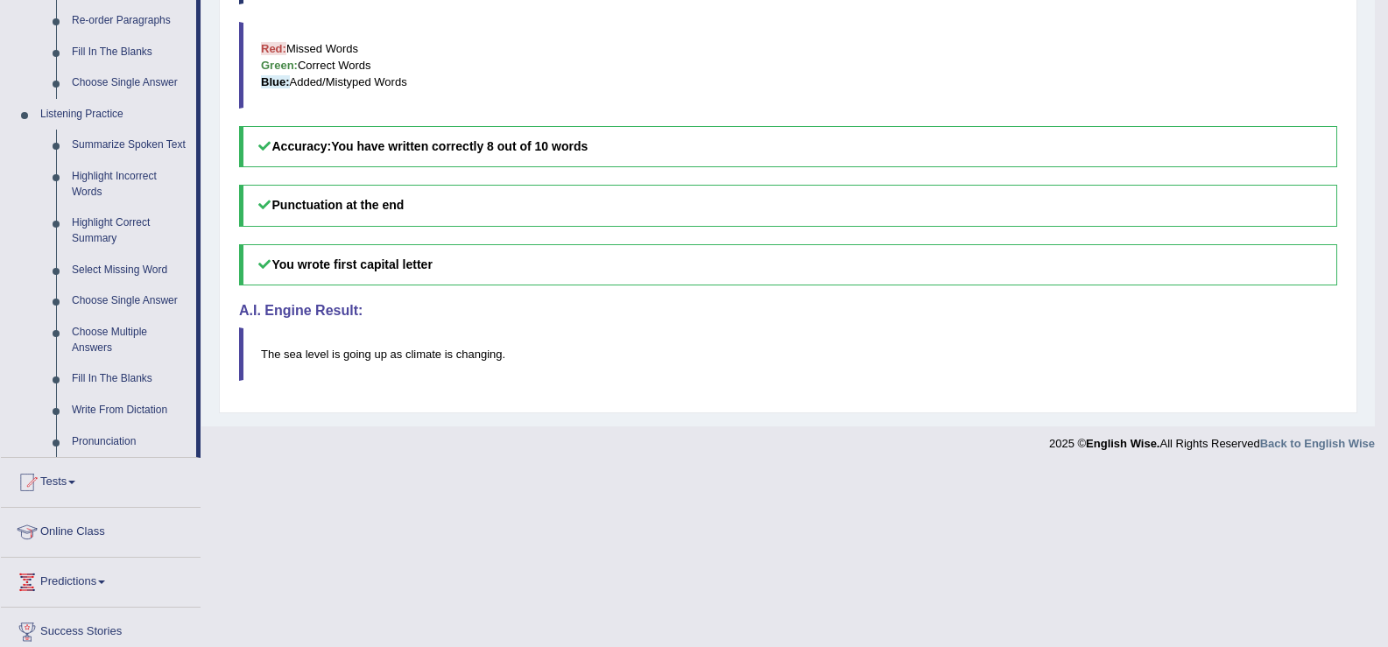
scroll to position [692, 0]
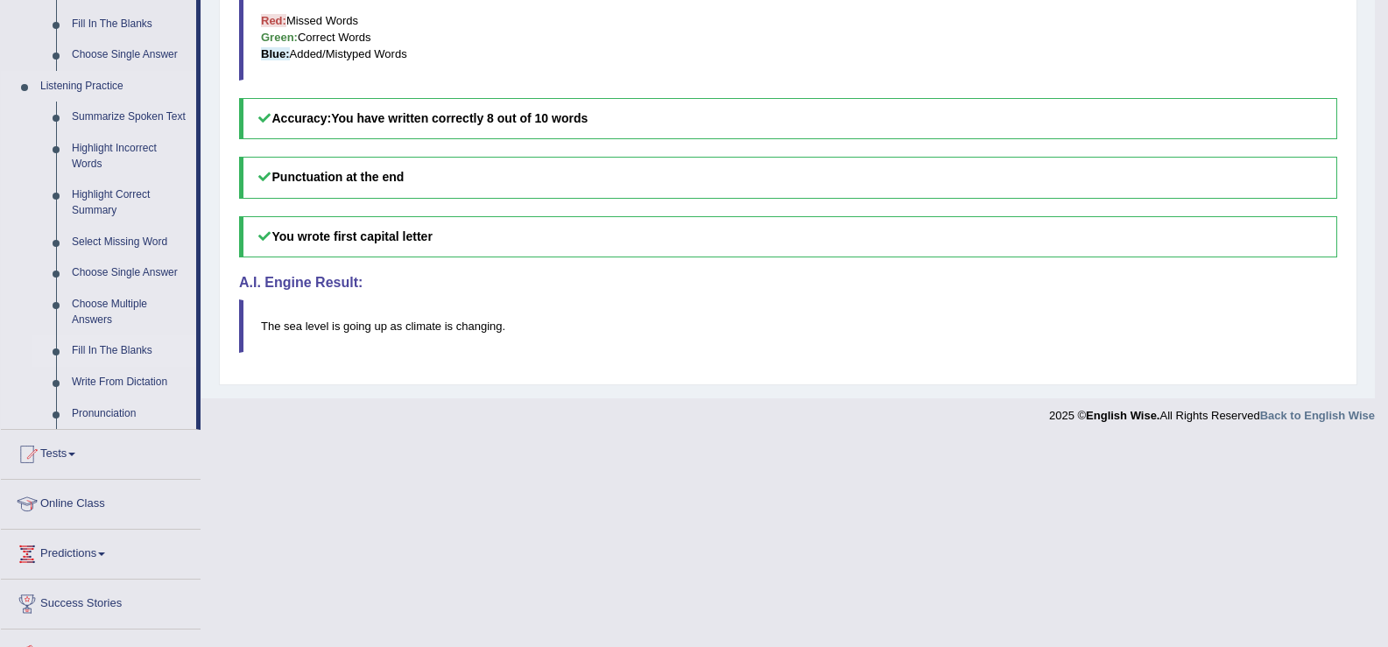
click at [137, 341] on link "Fill In The Blanks" at bounding box center [130, 351] width 132 height 32
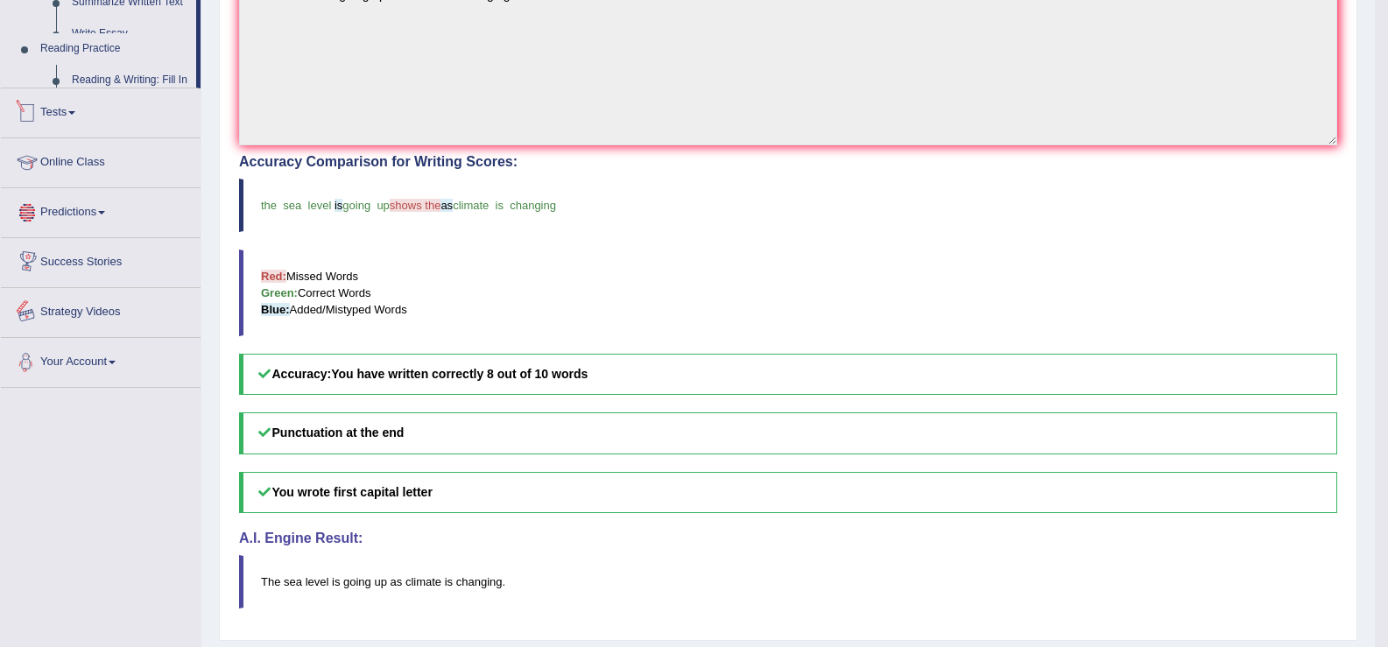
scroll to position [487, 0]
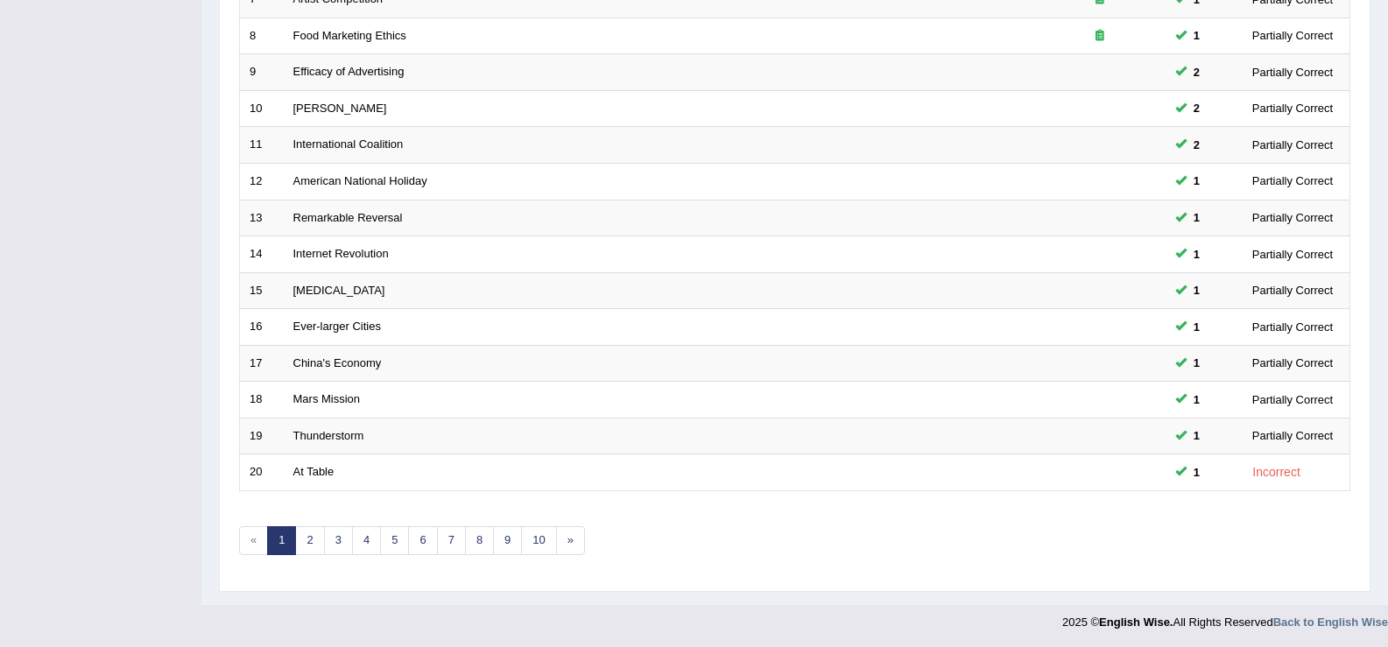
scroll to position [512, 0]
click at [421, 543] on link "6" at bounding box center [422, 538] width 29 height 29
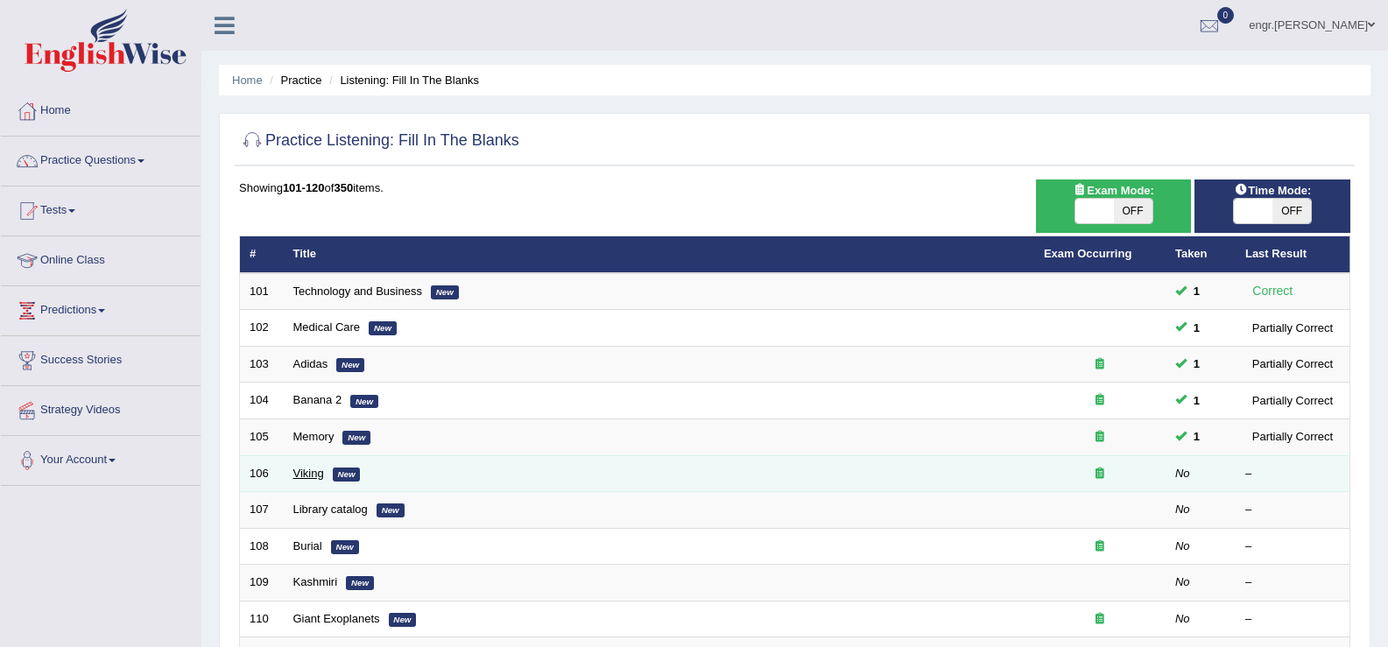
click at [311, 472] on link "Viking" at bounding box center [308, 473] width 31 height 13
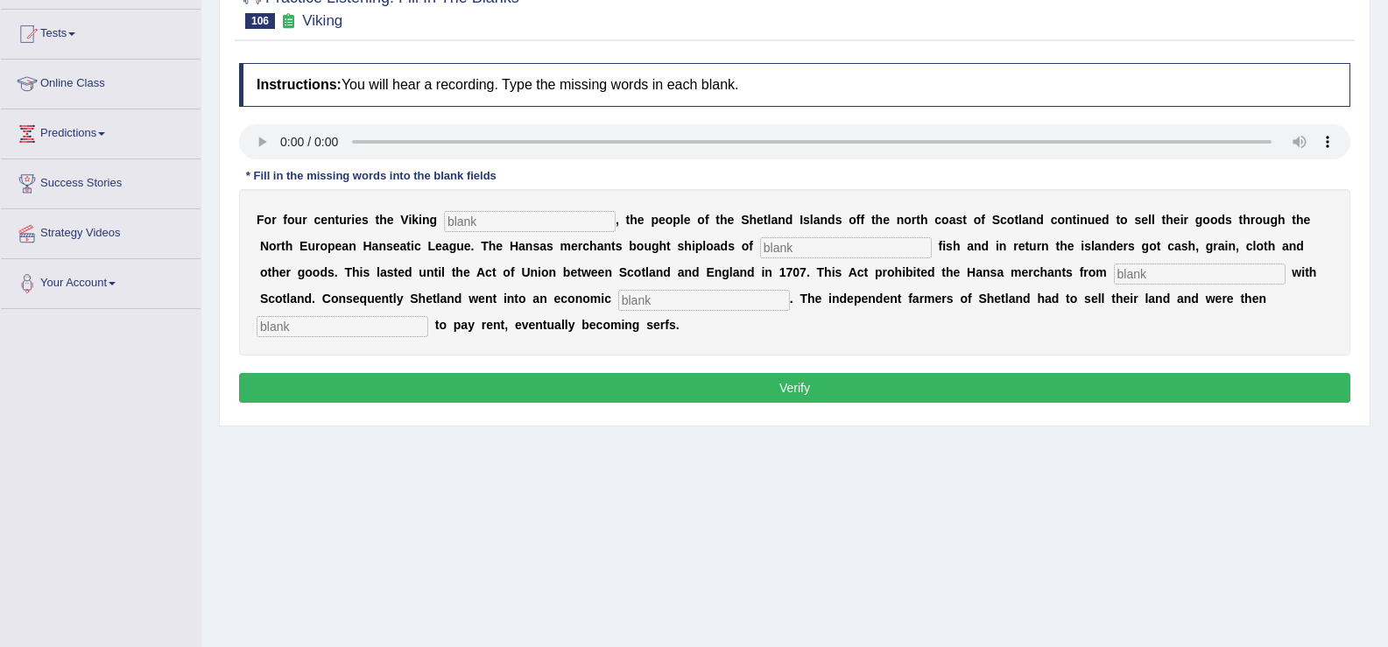
scroll to position [263, 0]
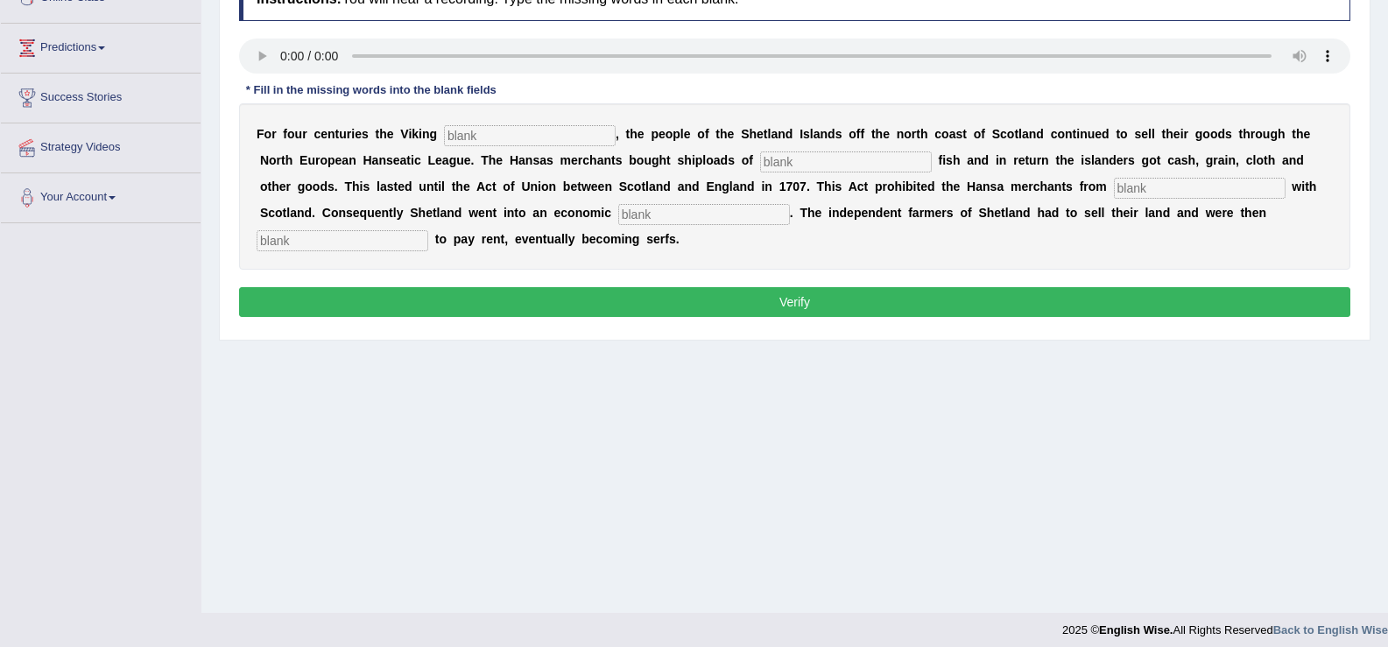
click at [465, 143] on input "text" at bounding box center [530, 135] width 172 height 21
type input "declined"
click at [793, 165] on input "text" at bounding box center [846, 161] width 172 height 21
type input "salted"
click at [1143, 183] on input "text" at bounding box center [1200, 188] width 172 height 21
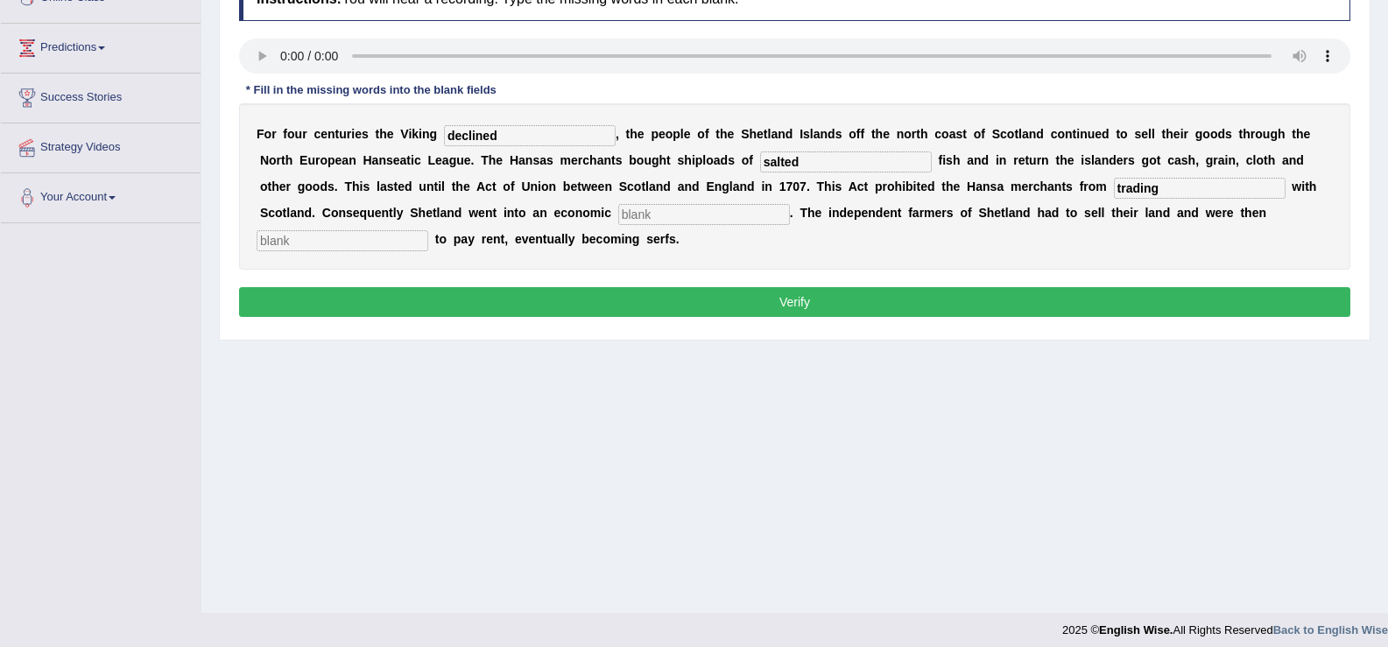
type input "trading"
click at [736, 210] on input "text" at bounding box center [704, 214] width 172 height 21
type input "depression"
click at [325, 247] on input "text" at bounding box center [343, 240] width 172 height 21
type input "."
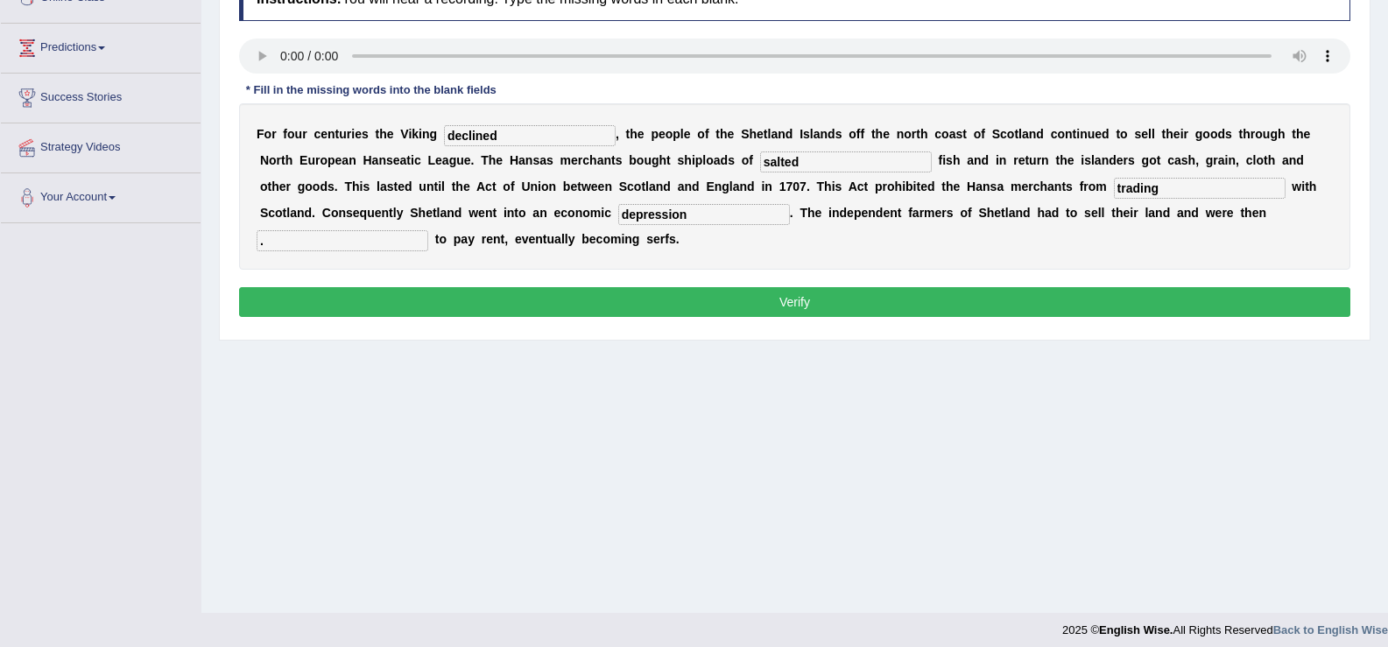
click at [346, 298] on button "Verify" at bounding box center [794, 302] width 1111 height 30
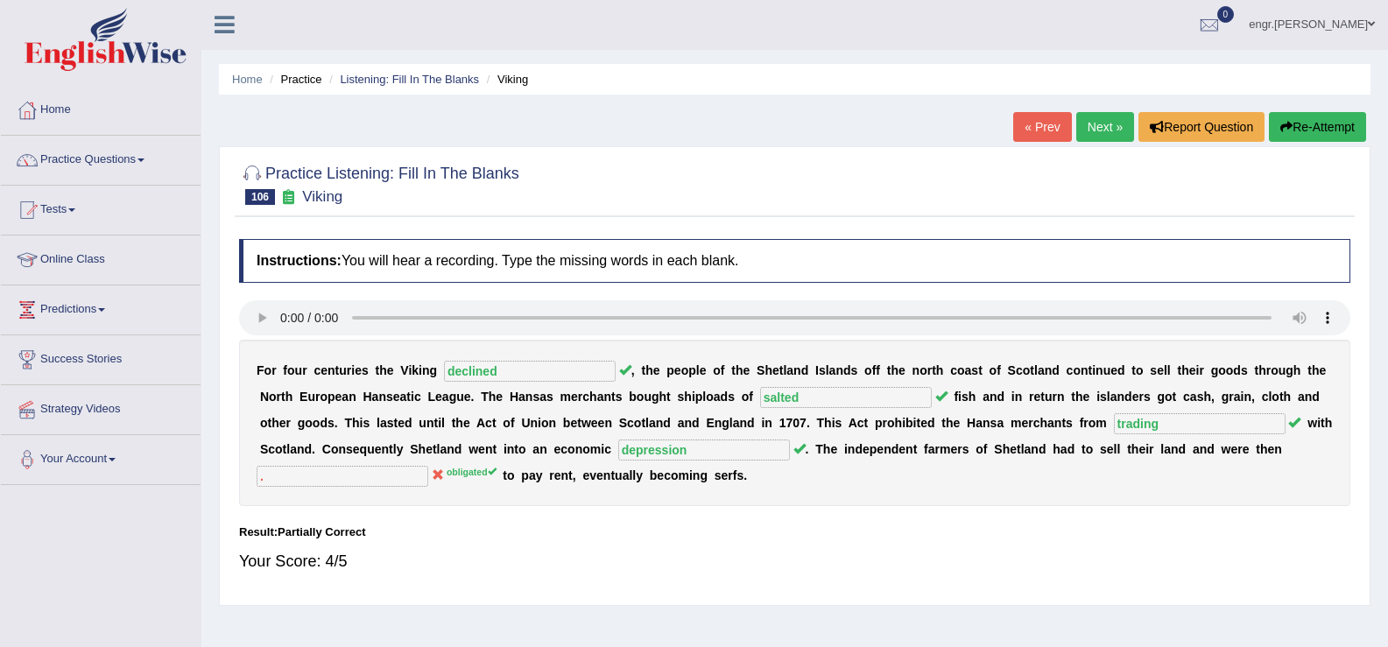
scroll to position [0, 0]
